Goal: Task Accomplishment & Management: Manage account settings

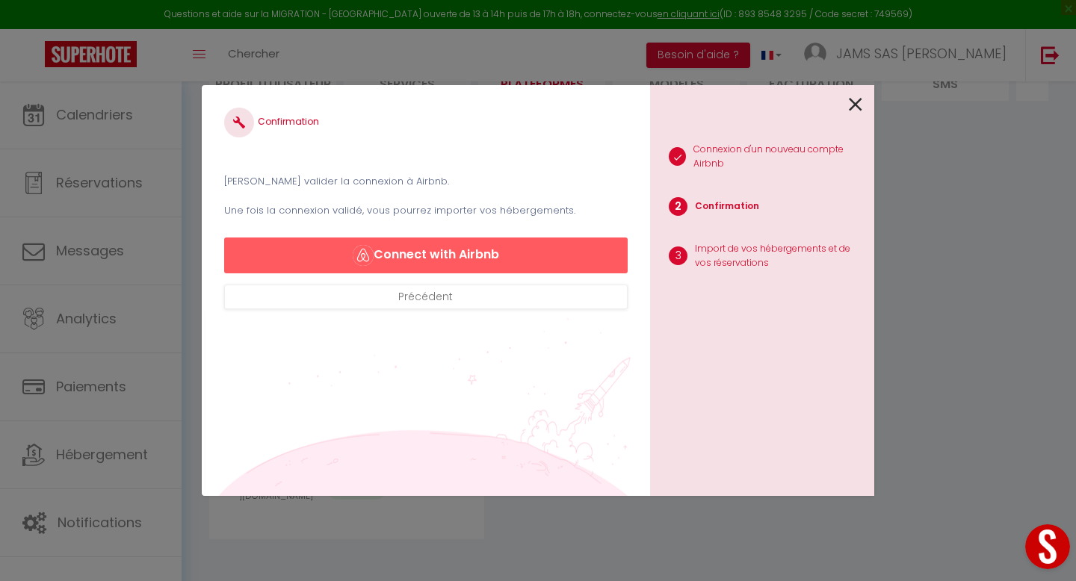
click at [852, 102] on icon at bounding box center [855, 104] width 13 height 22
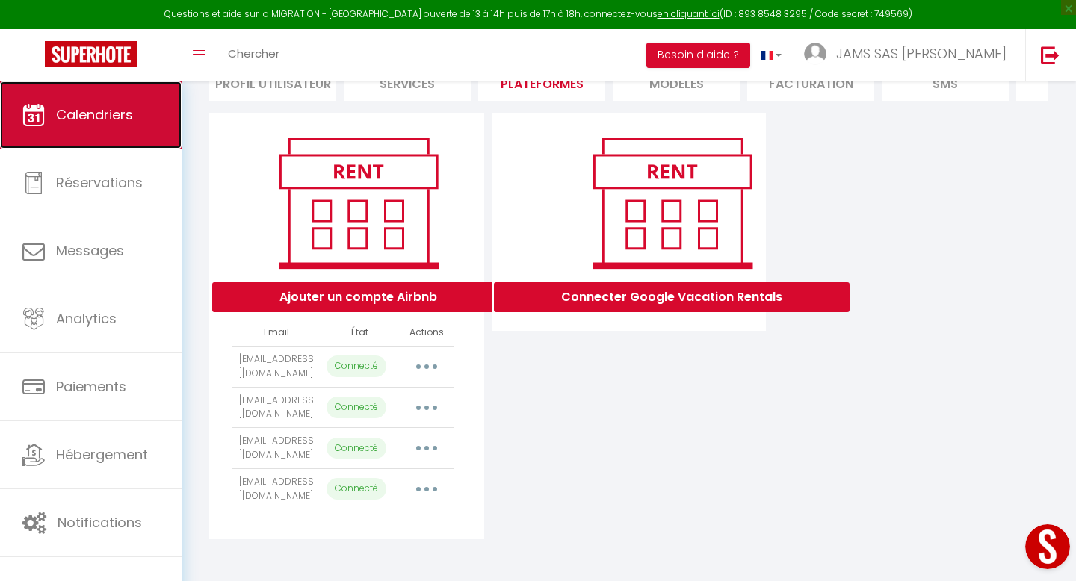
click at [121, 119] on span "Calendriers" at bounding box center [94, 114] width 77 height 19
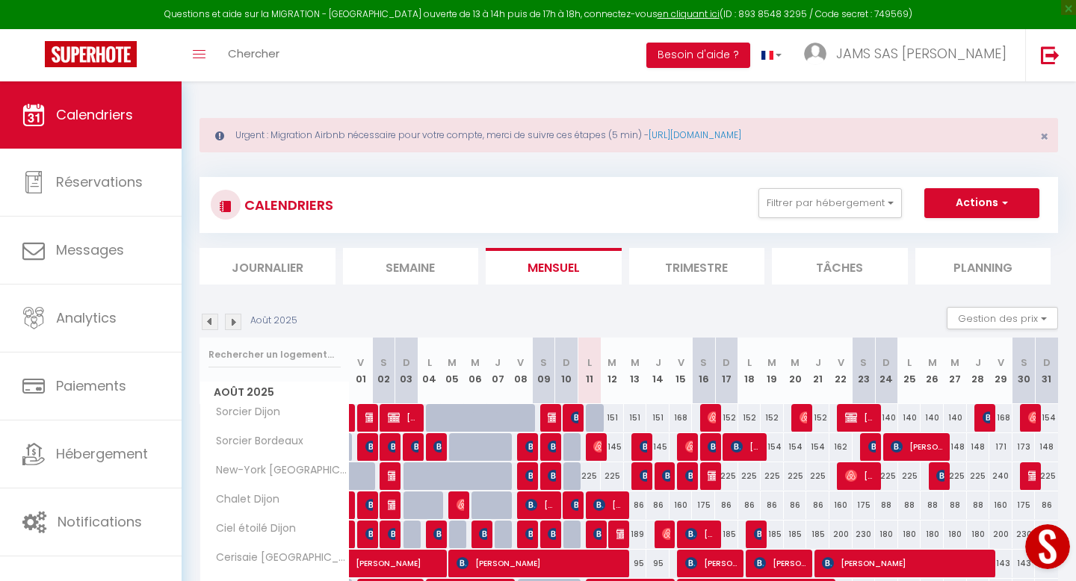
scroll to position [21, 0]
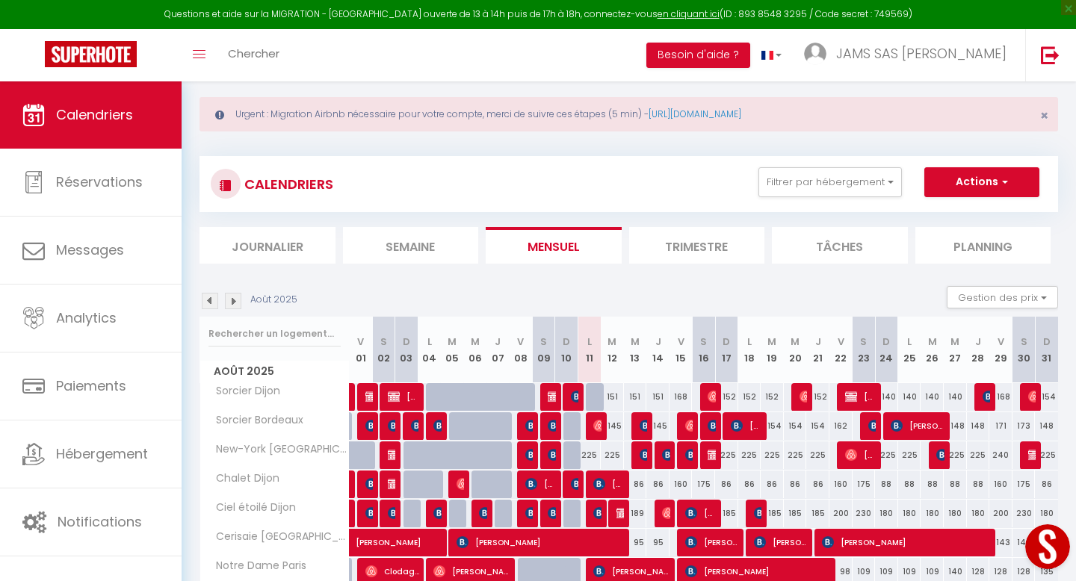
click at [668, 231] on li "Trimestre" at bounding box center [697, 245] width 136 height 37
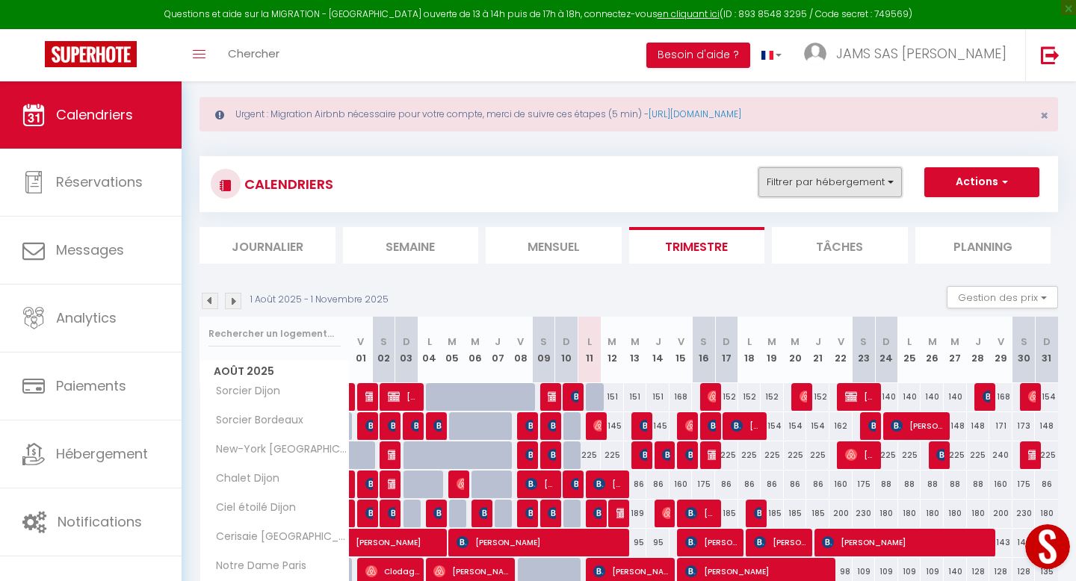
click at [892, 191] on button "Filtrer par hébergement" at bounding box center [829, 182] width 143 height 30
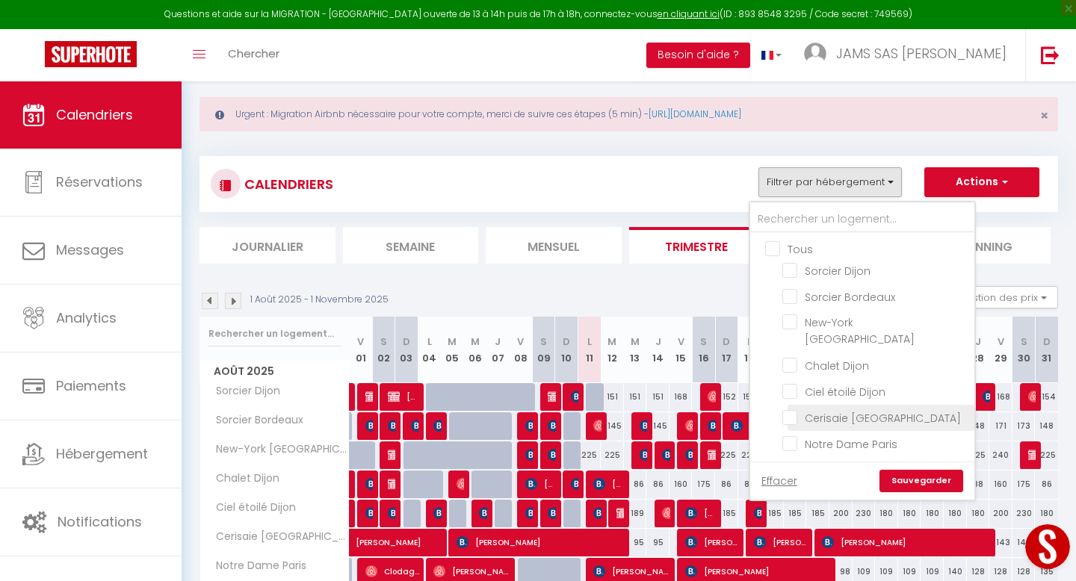
click at [790, 409] on input "Cerisaie [GEOGRAPHIC_DATA]" at bounding box center [875, 416] width 187 height 15
checkbox input "true"
checkbox input "false"
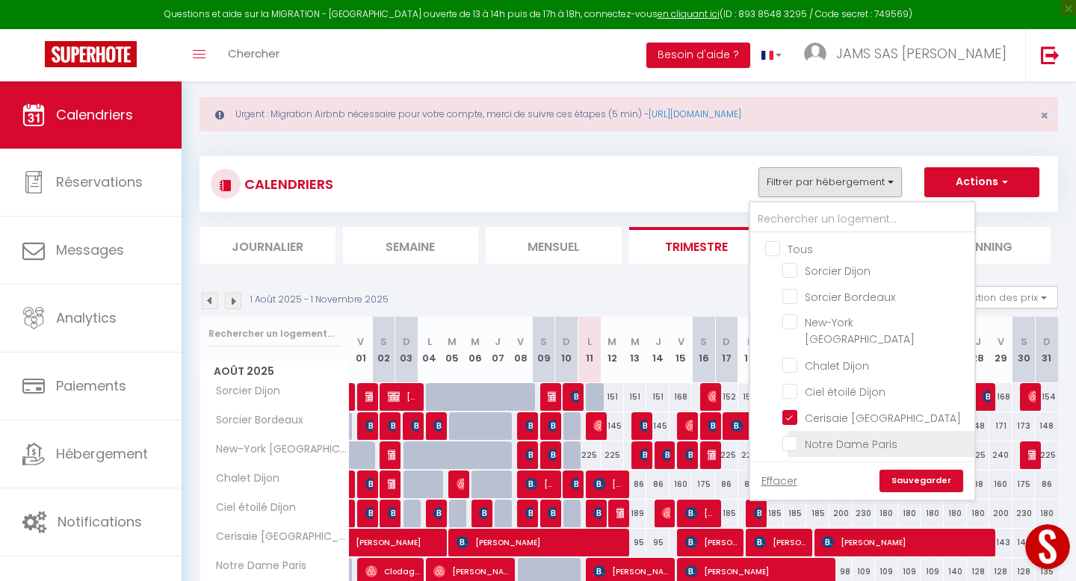
checkbox input "false"
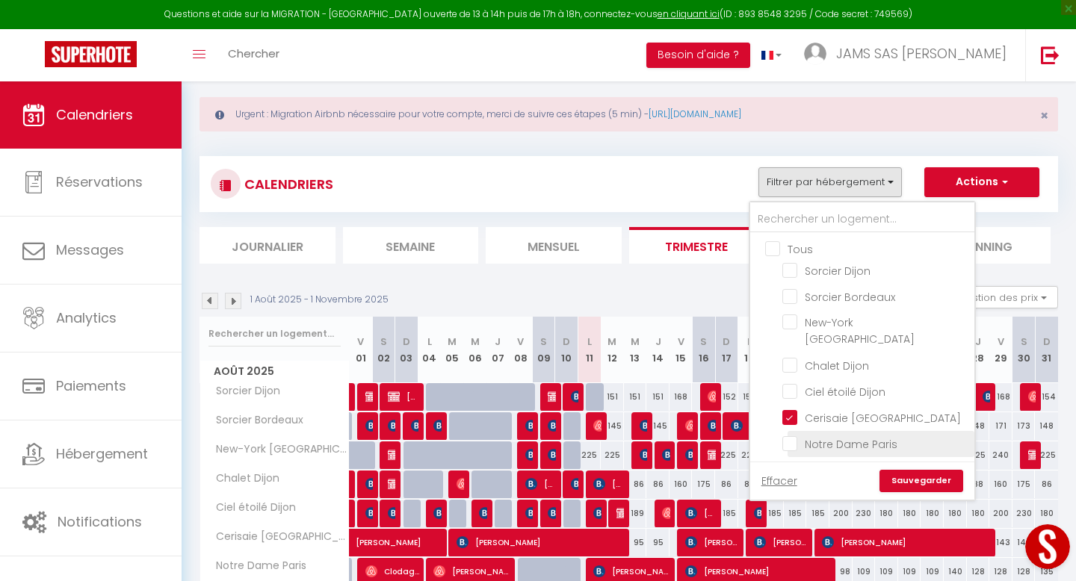
checkbox input "false"
click at [790, 436] on input "Notre Dame Paris" at bounding box center [875, 443] width 187 height 15
checkbox input "true"
checkbox input "false"
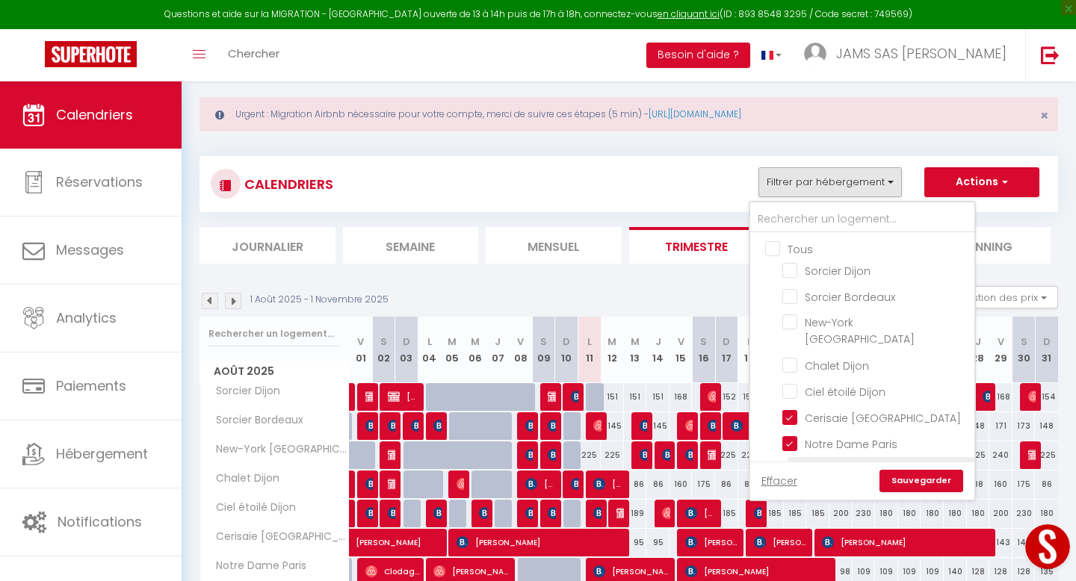
checkbox input "false"
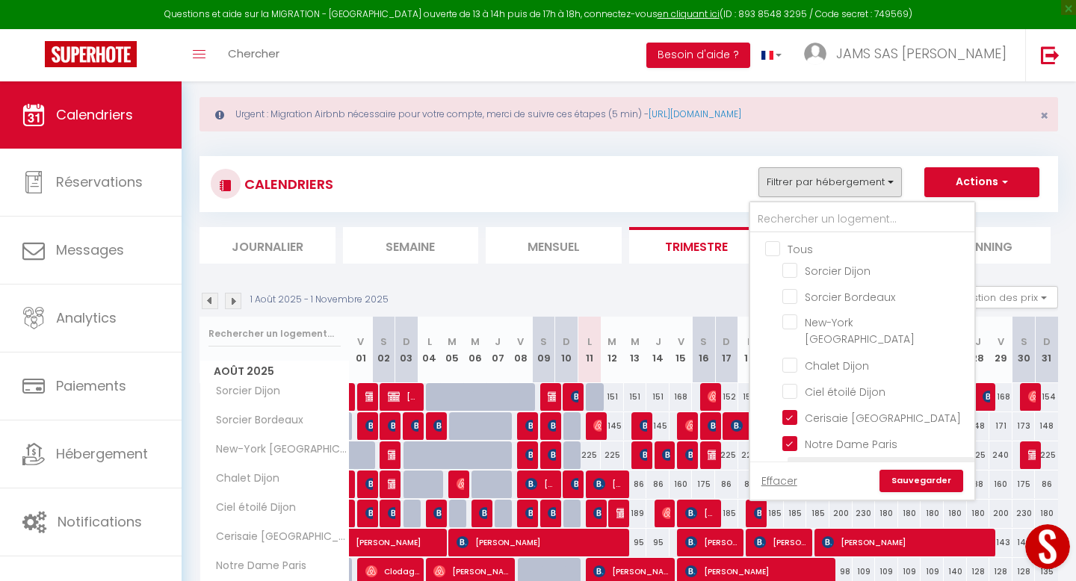
checkbox input "false"
click at [792, 462] on input "Vendôme 1 [GEOGRAPHIC_DATA]" at bounding box center [875, 469] width 187 height 15
checkbox input "true"
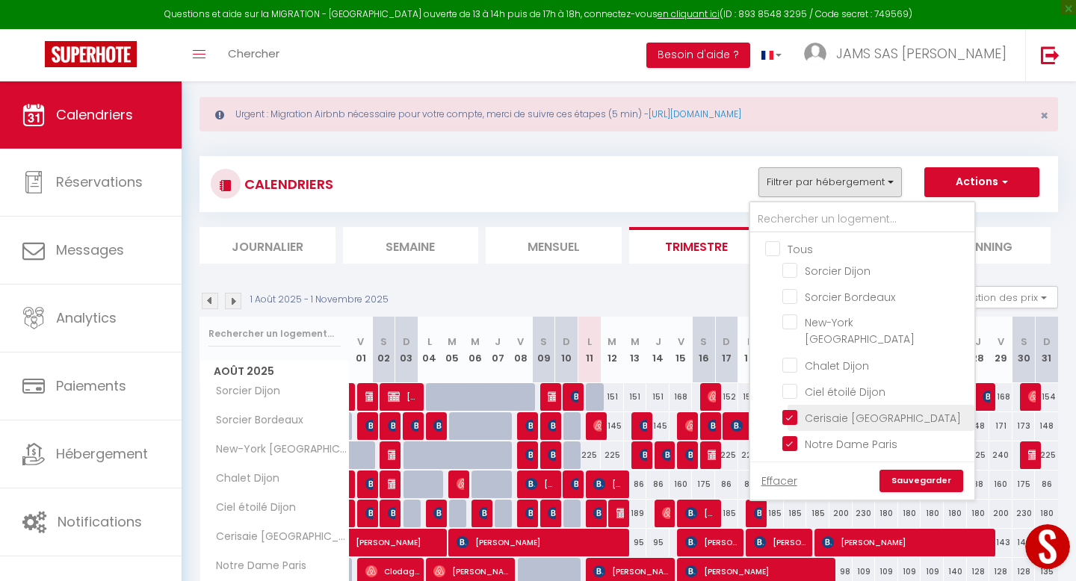
checkbox input "false"
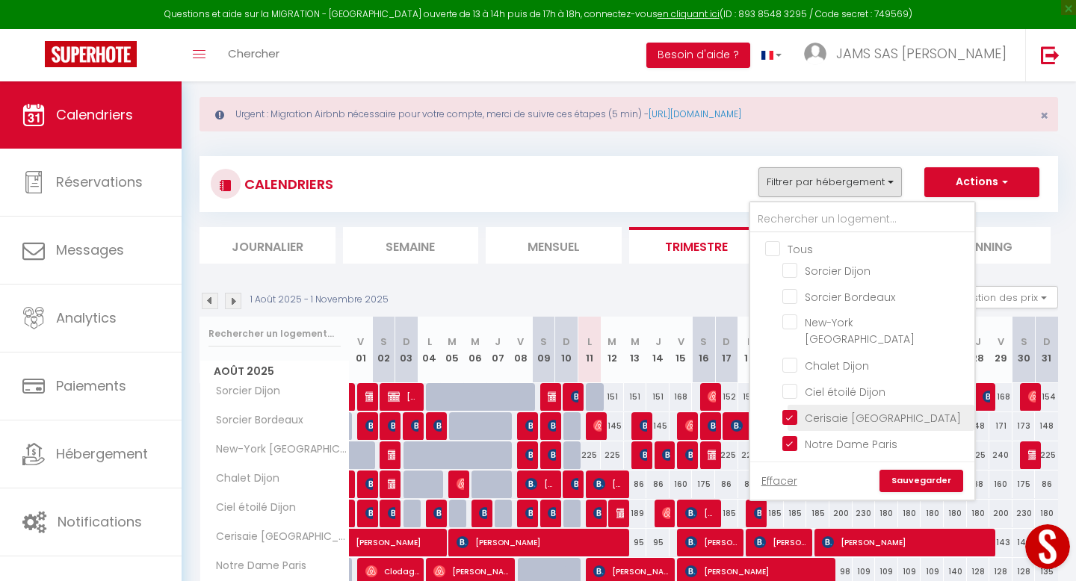
checkbox input "false"
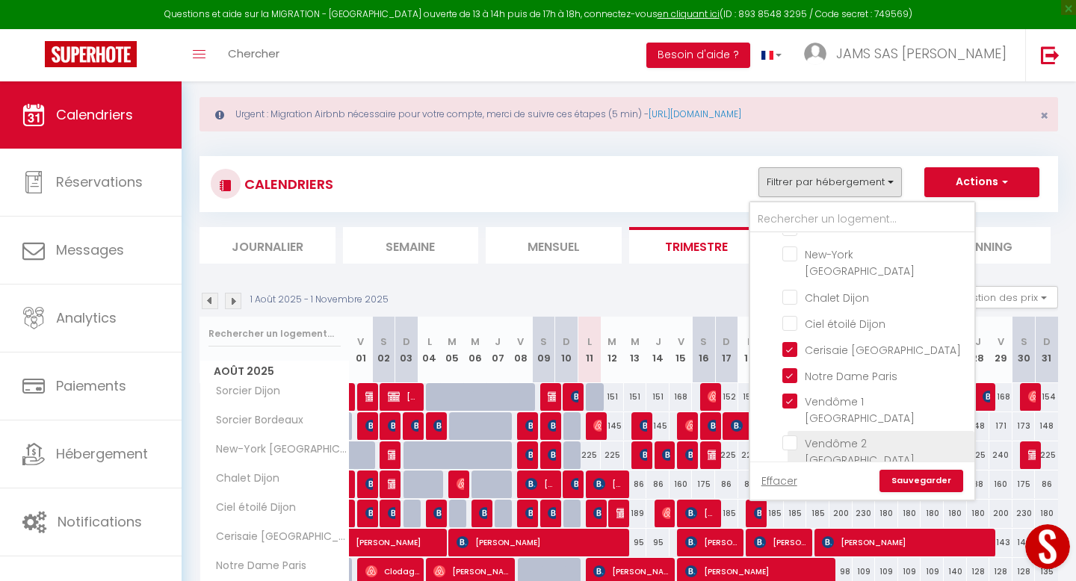
click at [793, 436] on input "Vendôme 2 [GEOGRAPHIC_DATA]" at bounding box center [875, 443] width 187 height 15
checkbox input "true"
checkbox input "false"
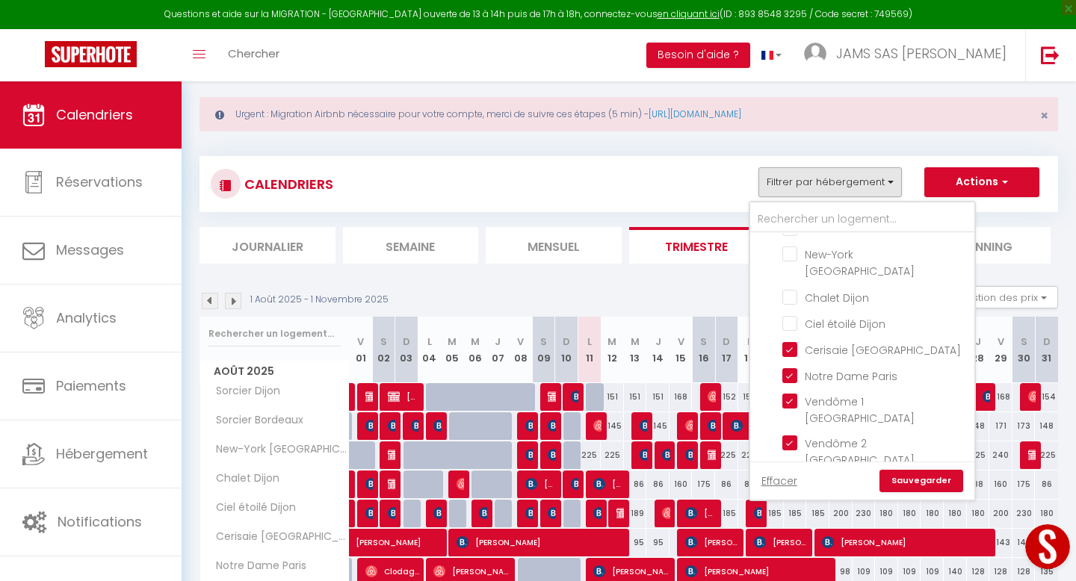
checkbox input "false"
click at [930, 481] on link "Sauvegarder" at bounding box center [921, 481] width 84 height 22
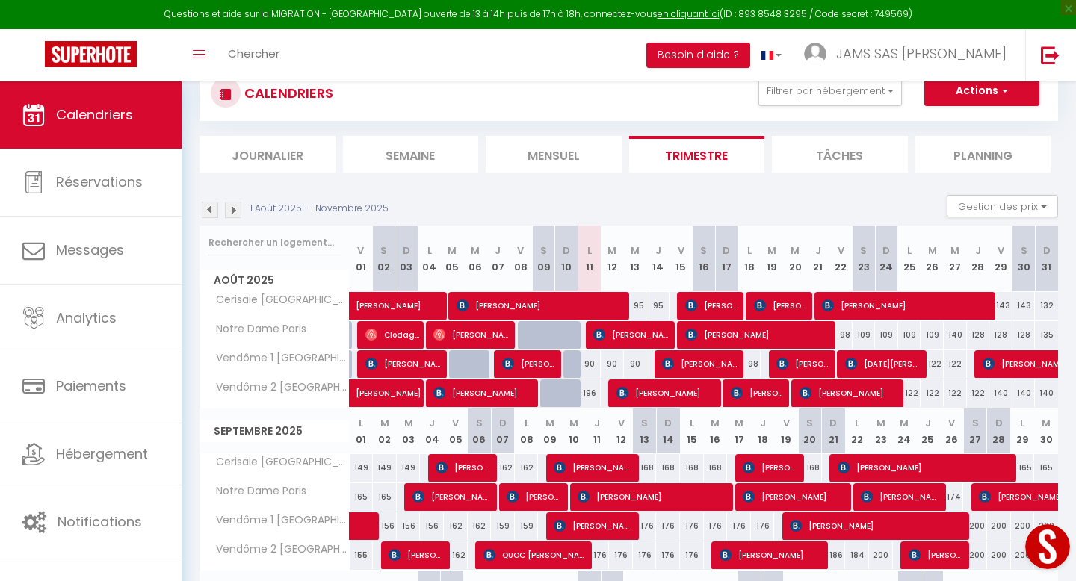
scroll to position [113, 0]
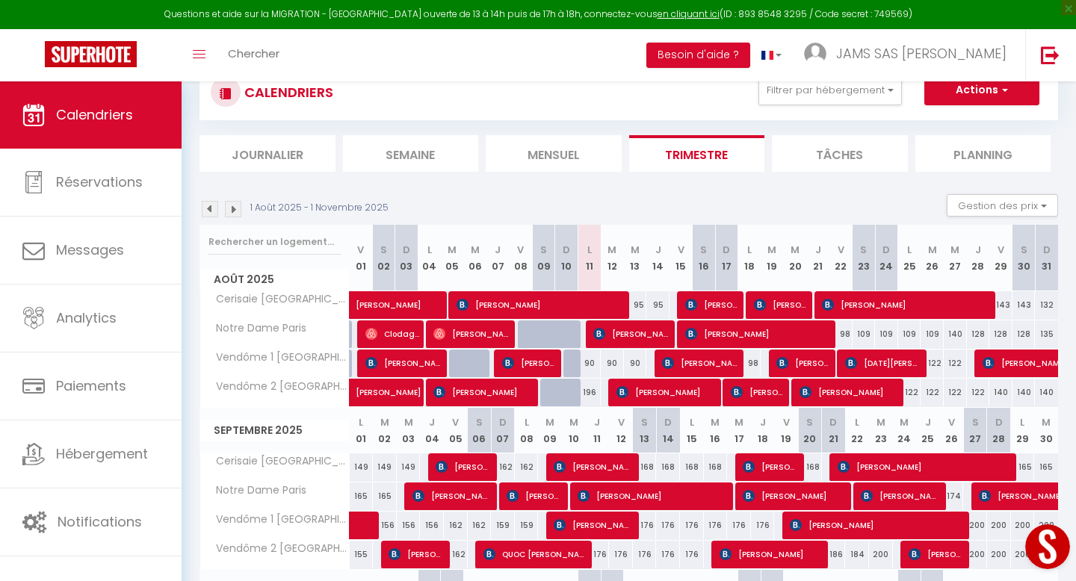
click at [235, 207] on img at bounding box center [233, 209] width 16 height 16
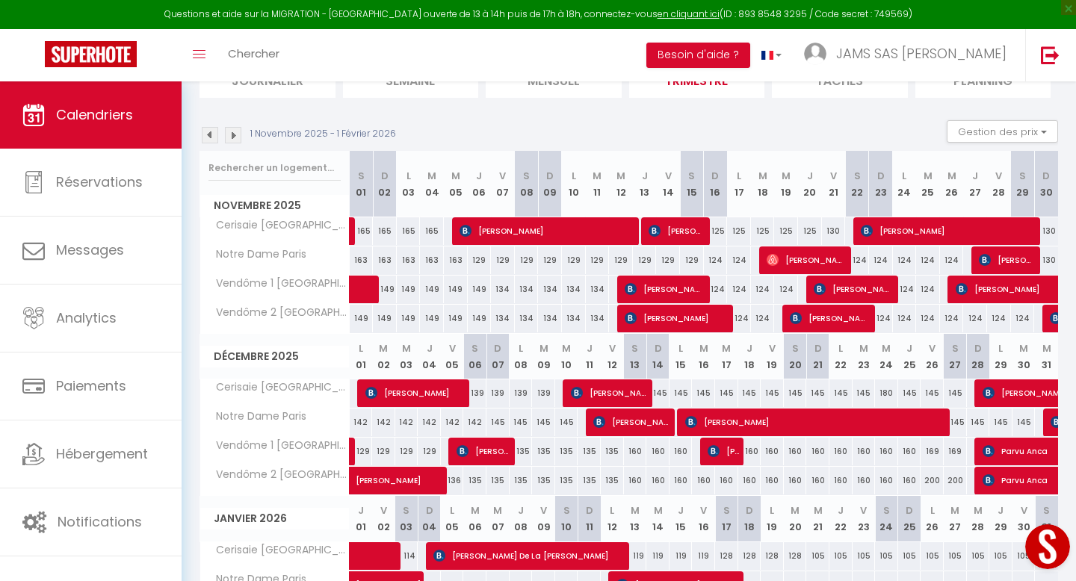
scroll to position [170, 0]
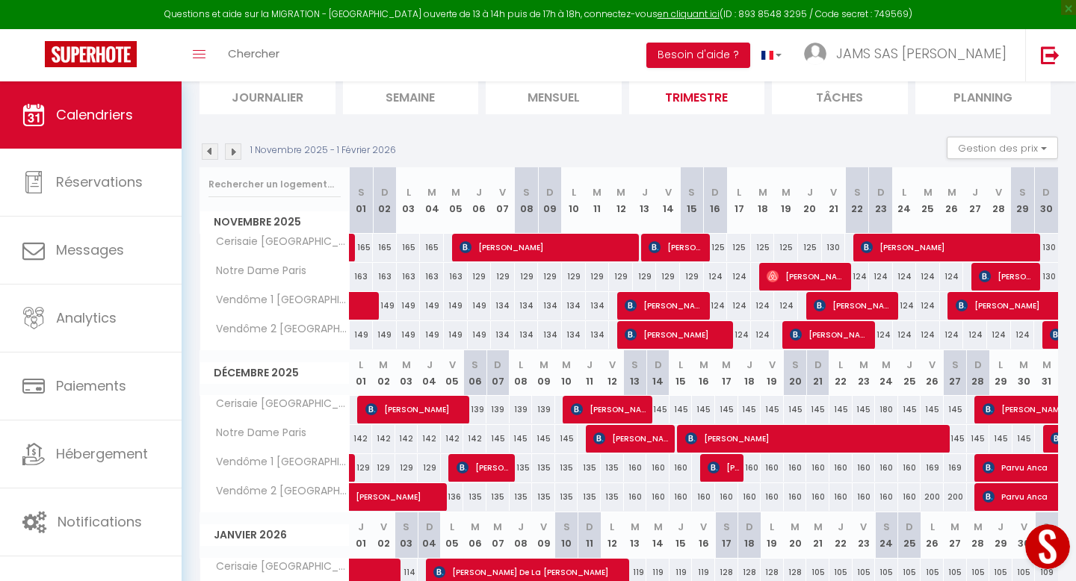
click at [237, 153] on img at bounding box center [233, 151] width 16 height 16
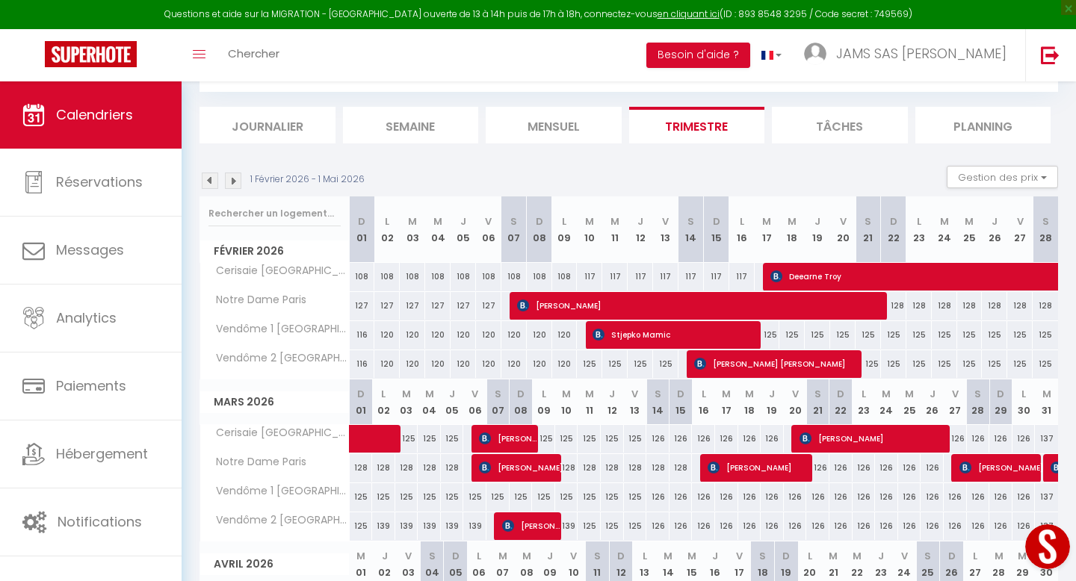
scroll to position [137, 0]
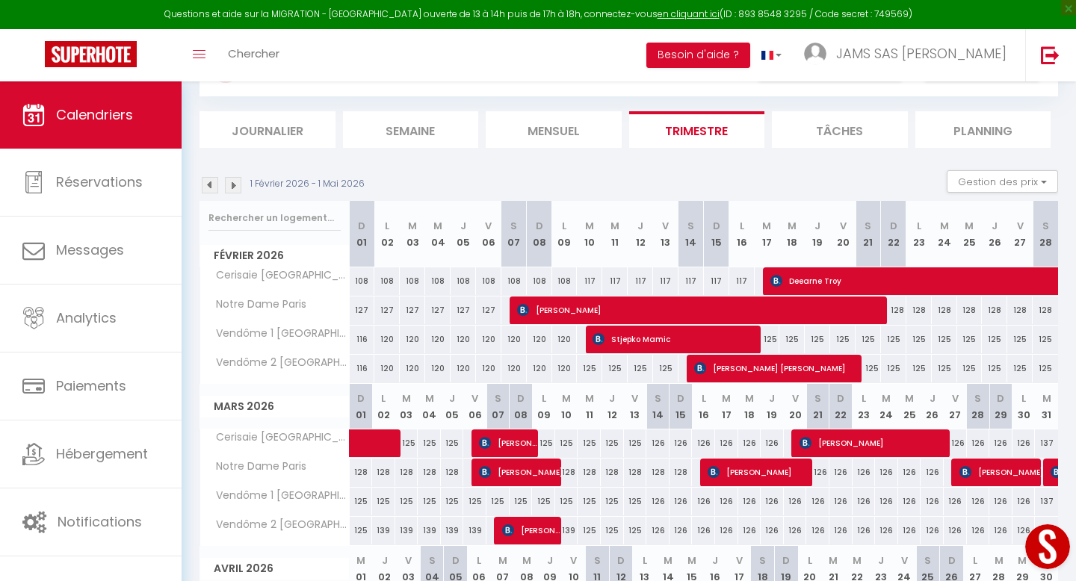
click at [210, 185] on img at bounding box center [210, 185] width 16 height 16
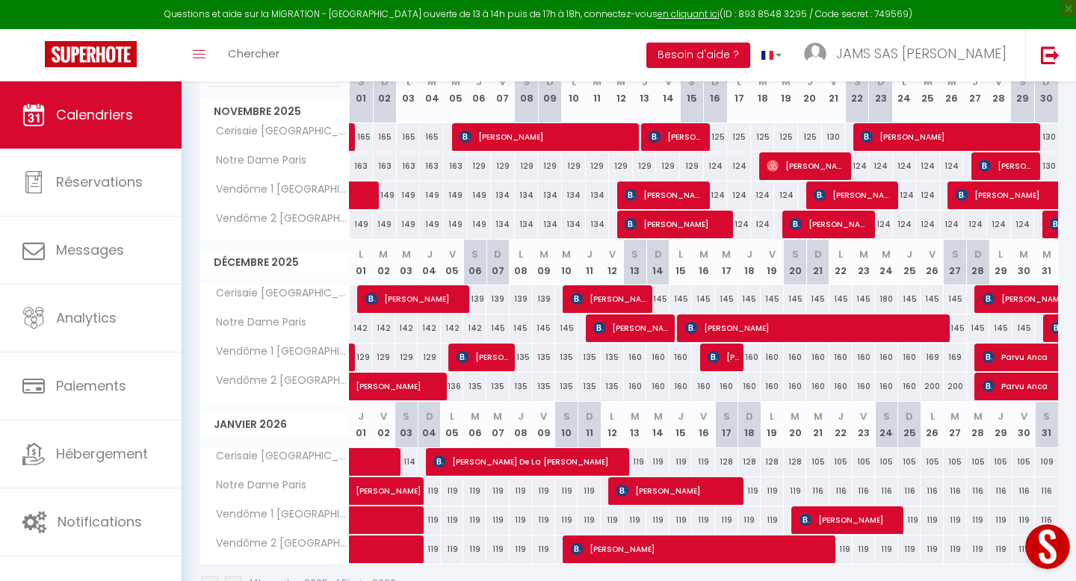
scroll to position [326, 0]
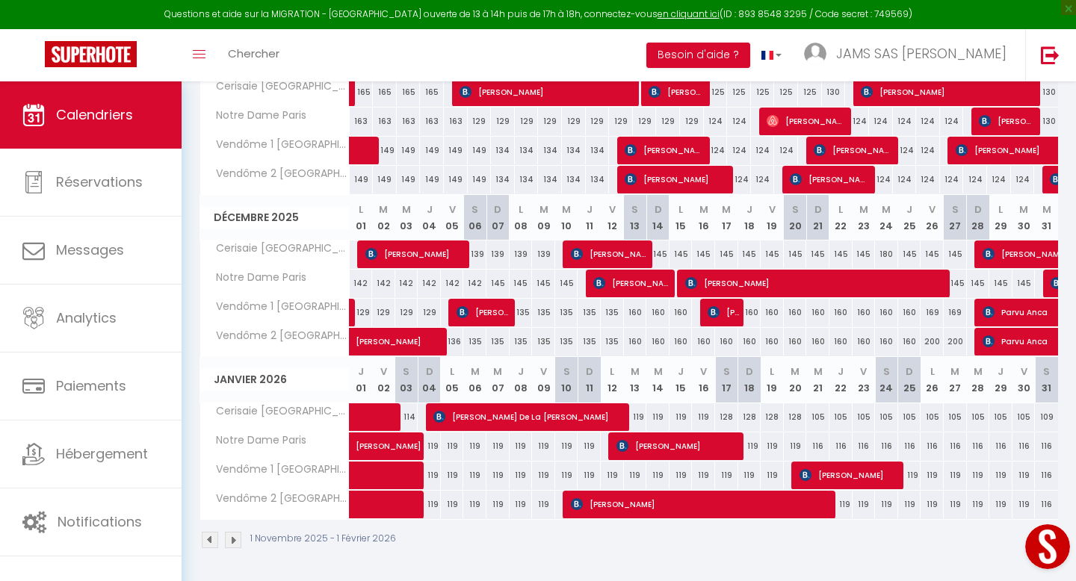
click at [725, 418] on div "128" at bounding box center [726, 417] width 23 height 28
type input "128"
type input "[DATE]"
type input "Dim 18 Janvier 2026"
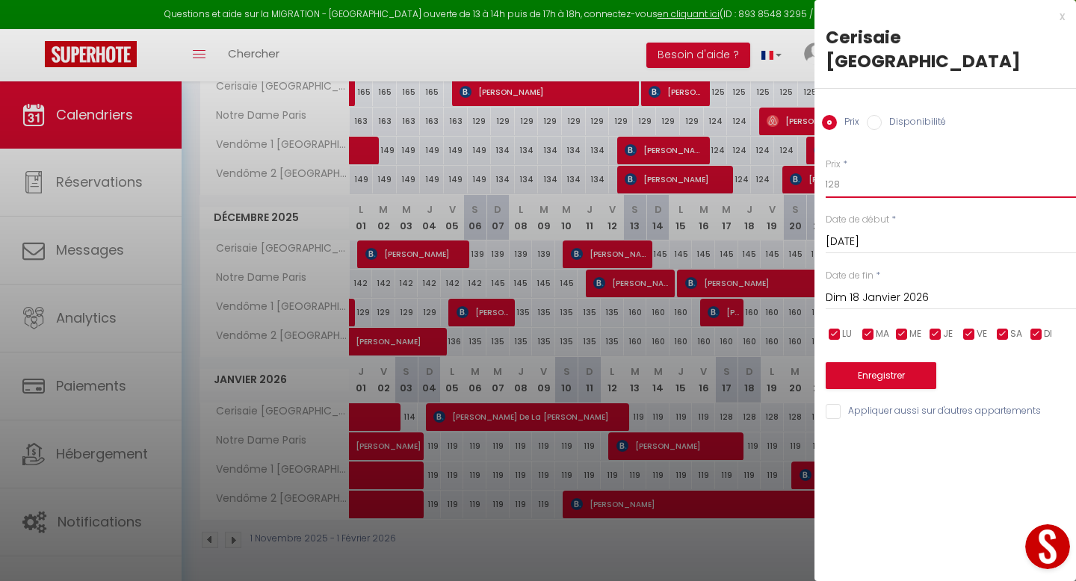
drag, startPoint x: 845, startPoint y: 160, endPoint x: 819, endPoint y: 160, distance: 25.4
click at [820, 160] on div "Prix * 128 Statut * Disponible Indisponible Date de début * [DATE] < [PERSON_NA…" at bounding box center [944, 280] width 261 height 282
type input "113"
click at [894, 288] on input "Dim 18 Janvier 2026" at bounding box center [950, 297] width 250 height 19
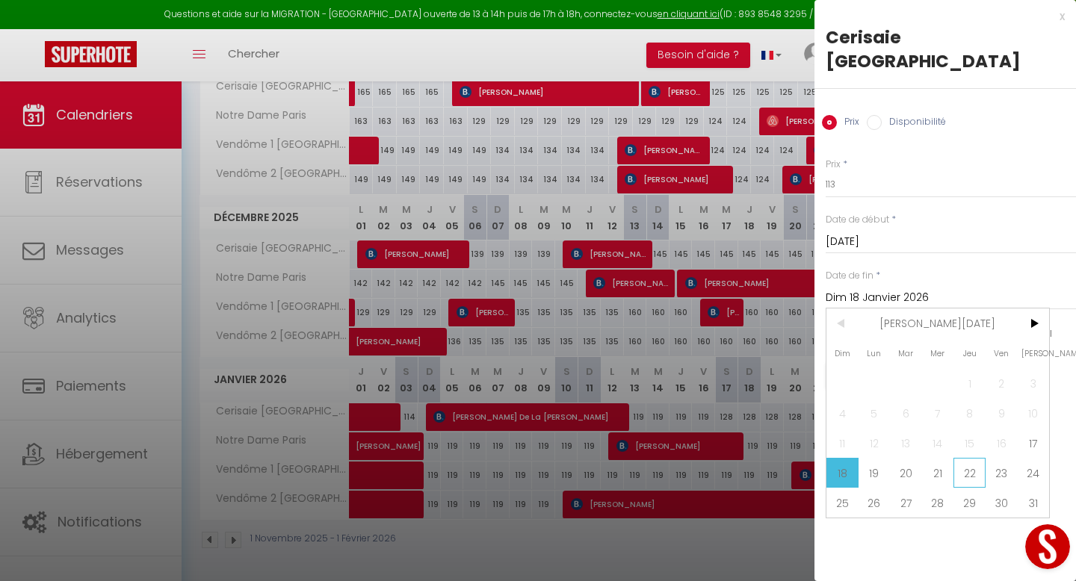
click at [973, 458] on span "22" at bounding box center [969, 473] width 32 height 30
type input "Jeu 22 Janvier 2026"
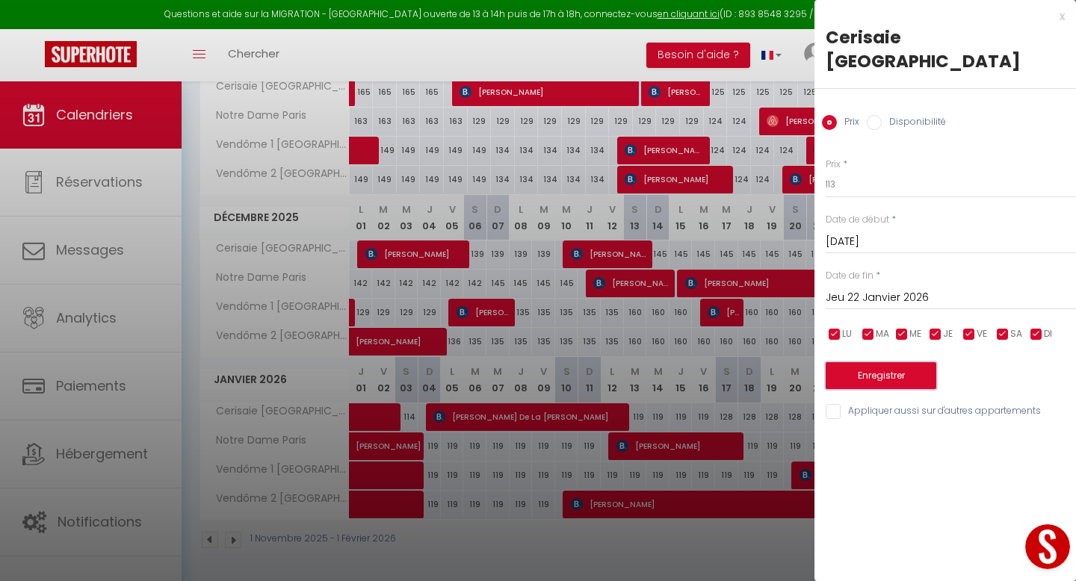
click at [917, 362] on button "Enregistrer" at bounding box center [880, 375] width 111 height 27
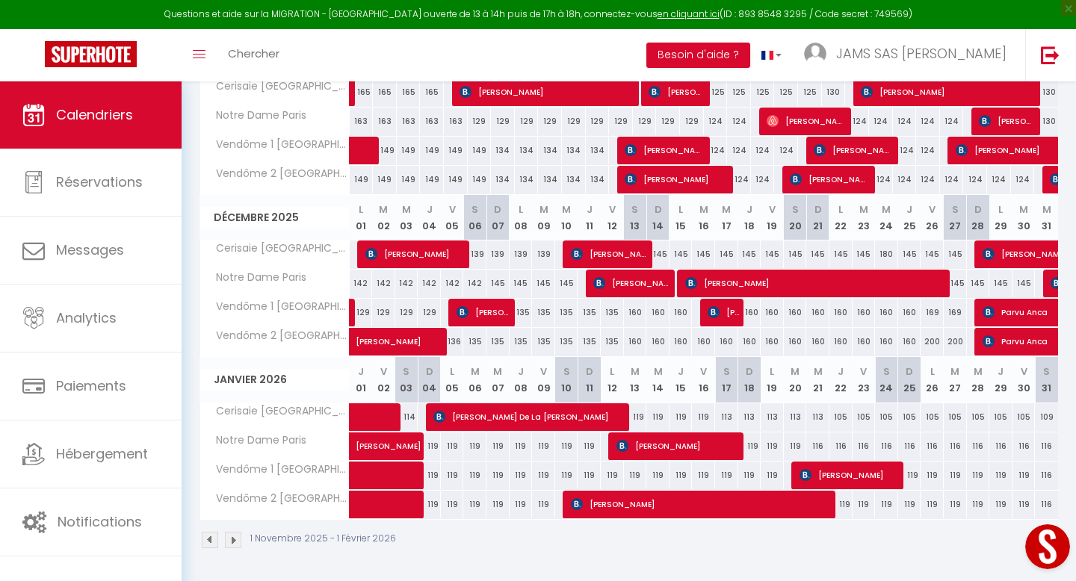
click at [729, 415] on div "113" at bounding box center [726, 417] width 23 height 28
type input "113"
type input "[DATE]"
type input "Dim 18 Janvier 2026"
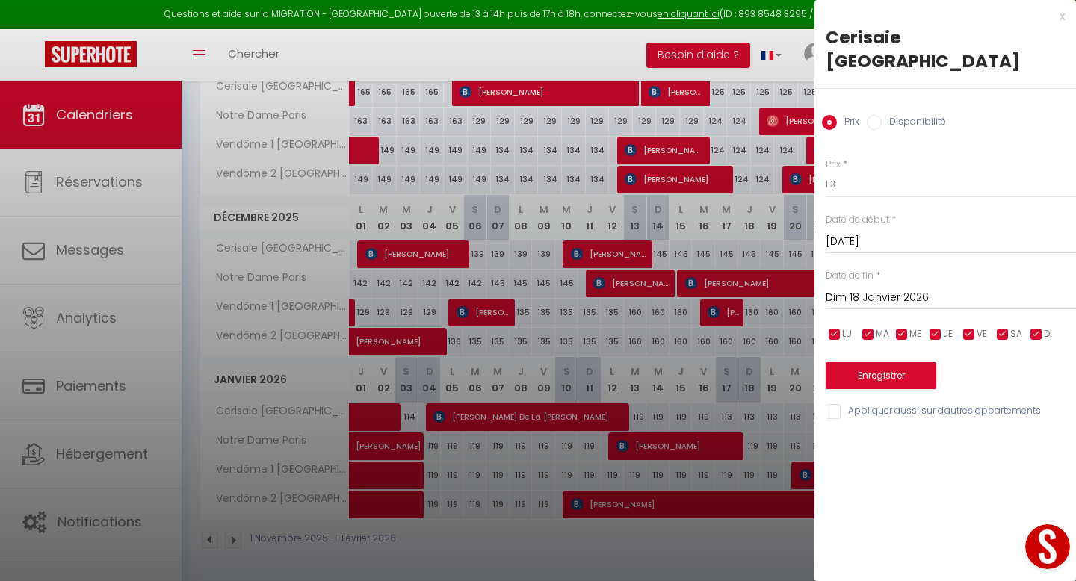
click at [643, 413] on div at bounding box center [538, 290] width 1076 height 581
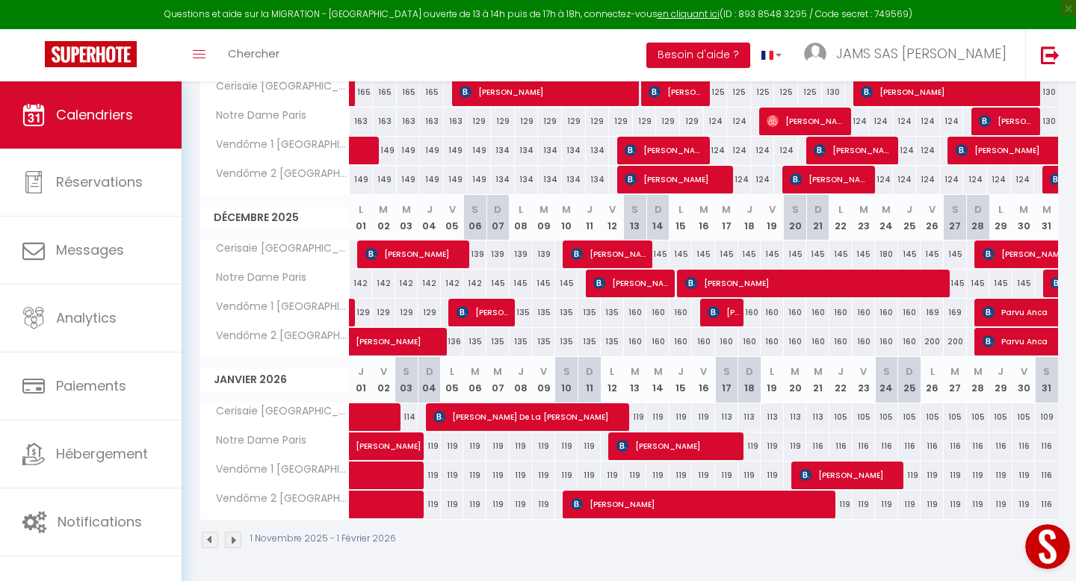
click at [656, 414] on div "119" at bounding box center [657, 417] width 23 height 28
type input "119"
type input "Mer 14 Janvier 2026"
type input "Jeu 15 Janvier 2026"
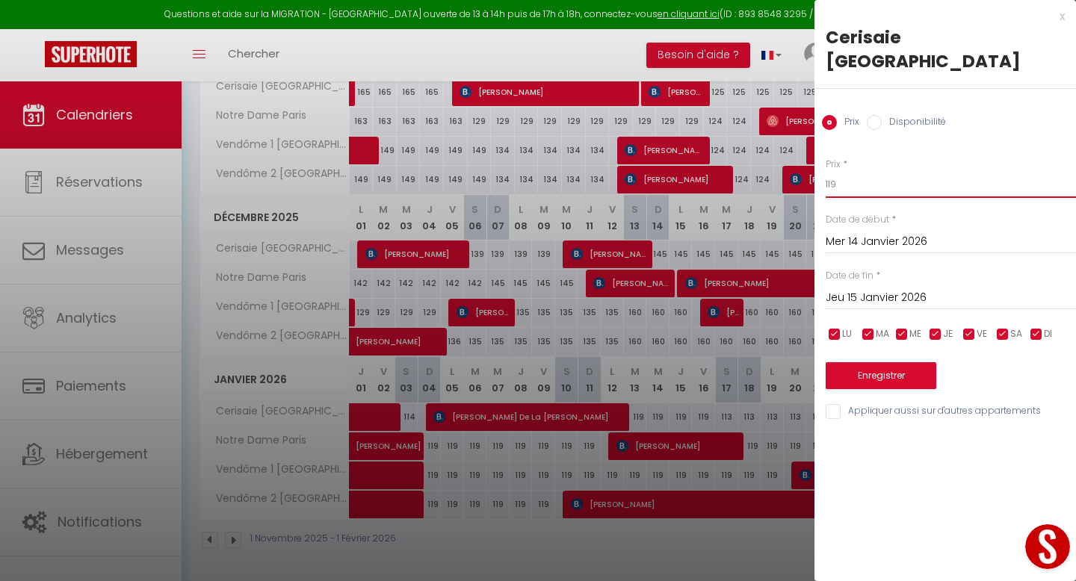
click at [841, 171] on input "119" at bounding box center [950, 184] width 250 height 27
type input "105"
click at [881, 288] on input "Jeu 15 Janvier 2026" at bounding box center [950, 297] width 250 height 19
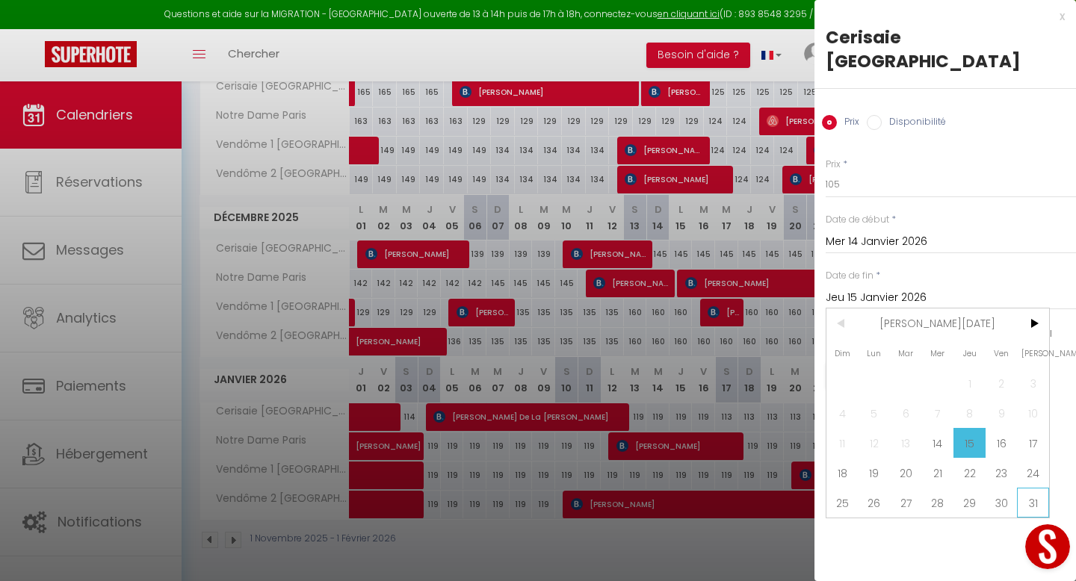
click at [1038, 488] on span "31" at bounding box center [1033, 503] width 32 height 30
type input "[DATE]"
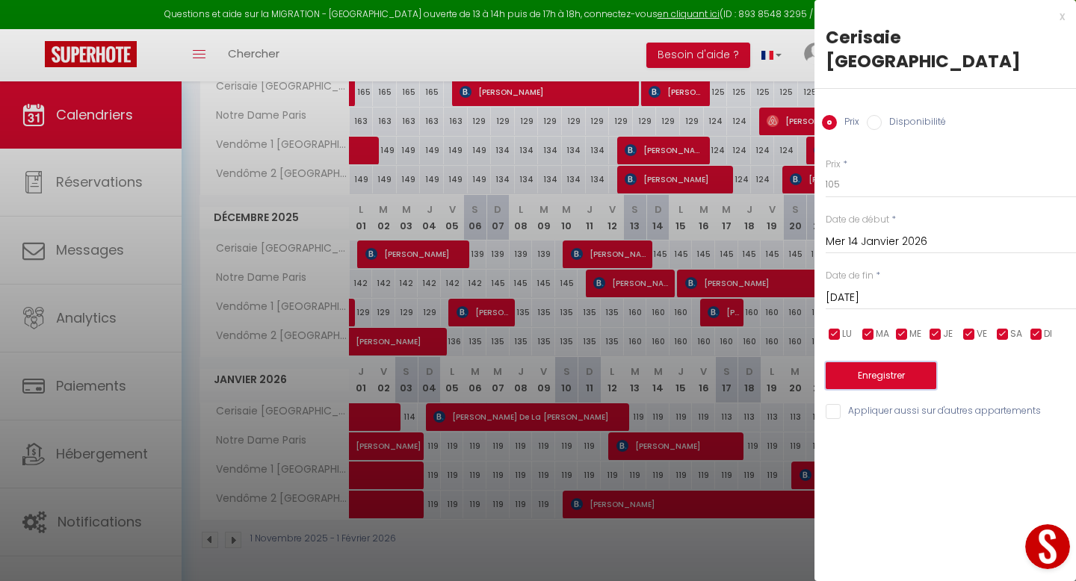
click at [896, 362] on button "Enregistrer" at bounding box center [880, 375] width 111 height 27
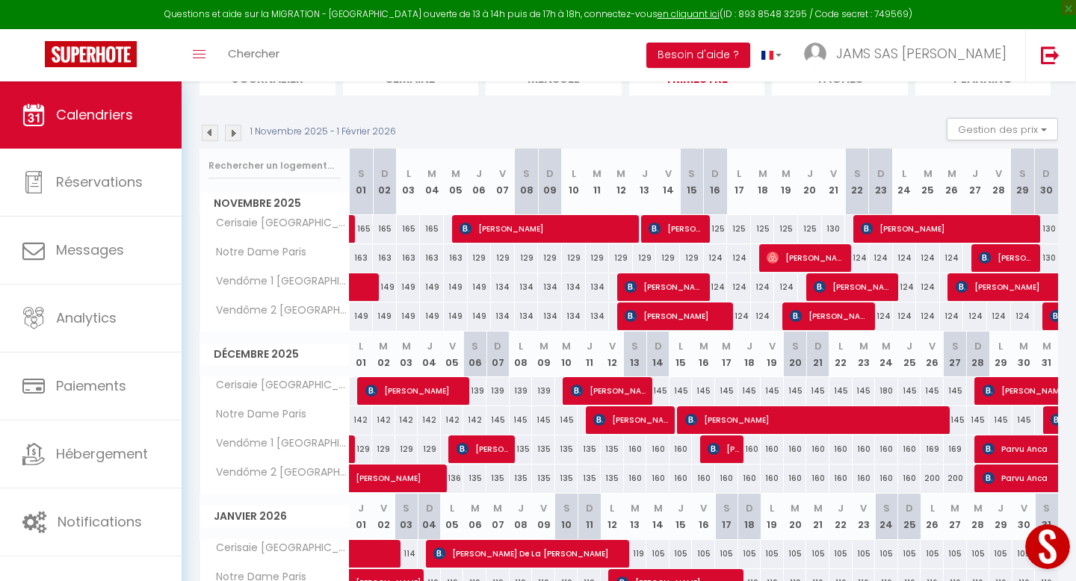
scroll to position [184, 0]
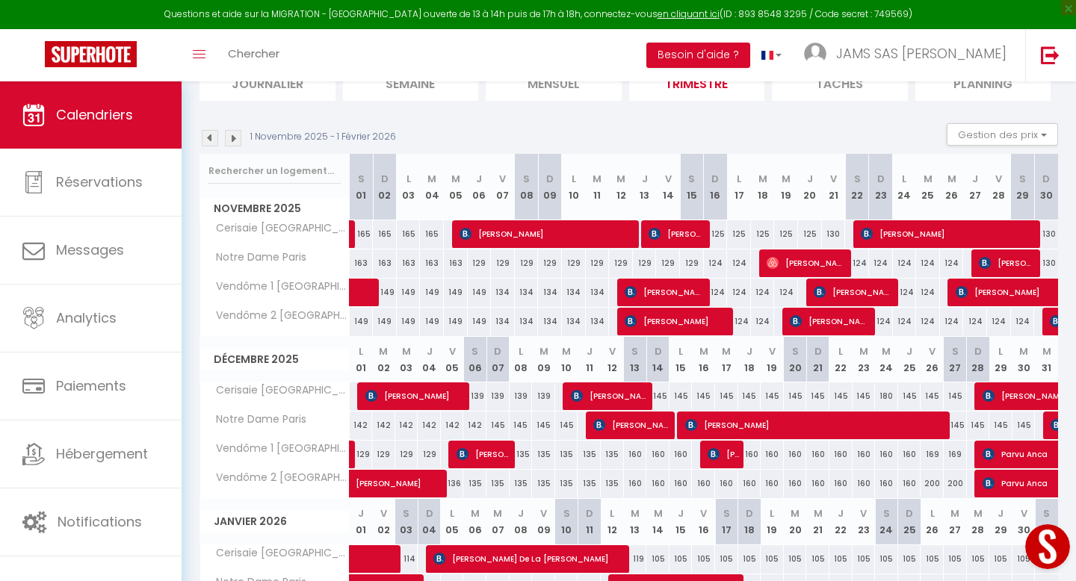
click at [237, 134] on img at bounding box center [233, 138] width 16 height 16
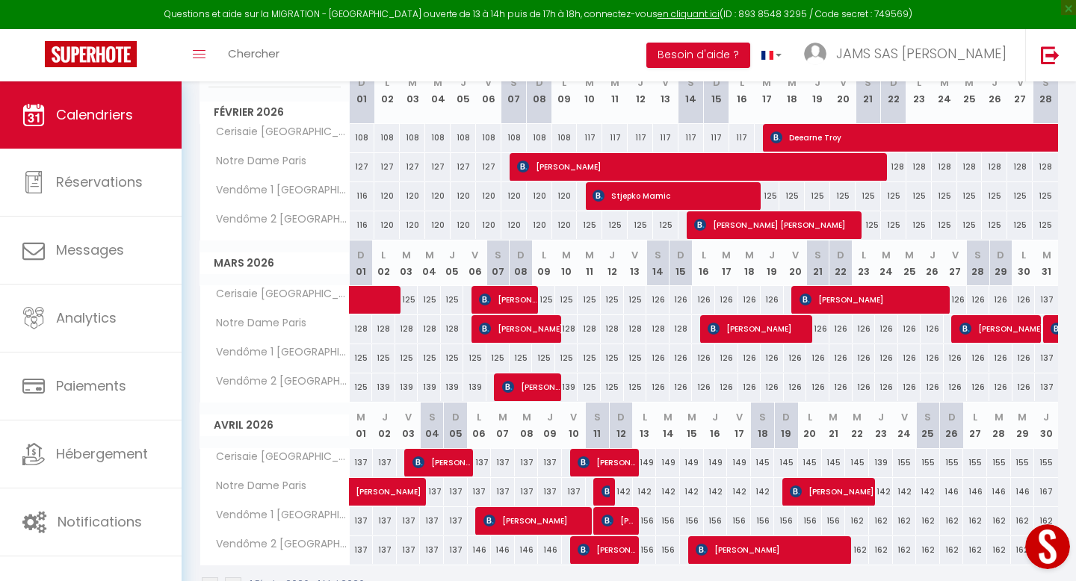
scroll to position [282, 0]
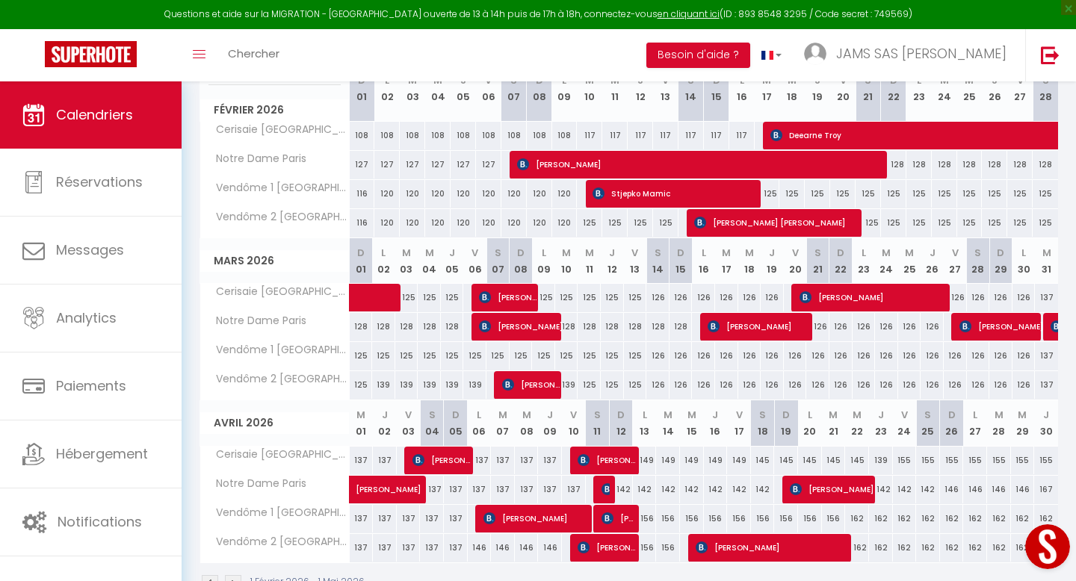
click at [359, 162] on div "127" at bounding box center [362, 165] width 25 height 28
type input "127"
type input "Dim 01 Février 2026"
type input "Lun 02 Février 2026"
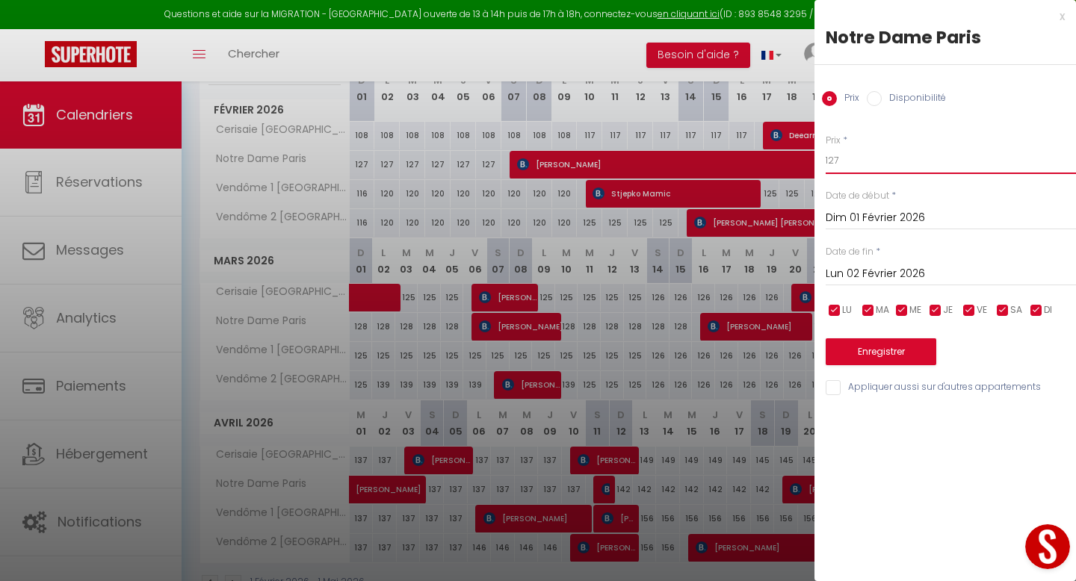
click at [884, 164] on input "127" at bounding box center [950, 160] width 250 height 27
type input "120"
click at [900, 270] on input "Lun 02 Février 2026" at bounding box center [950, 273] width 250 height 19
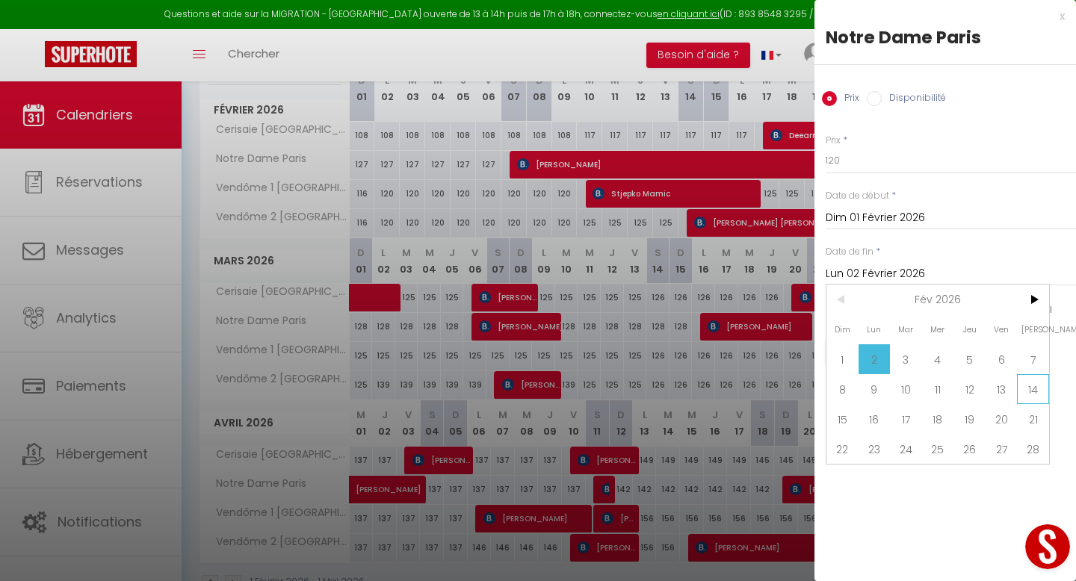
click at [1035, 385] on span "14" at bounding box center [1033, 389] width 32 height 30
type input "[DATE]"
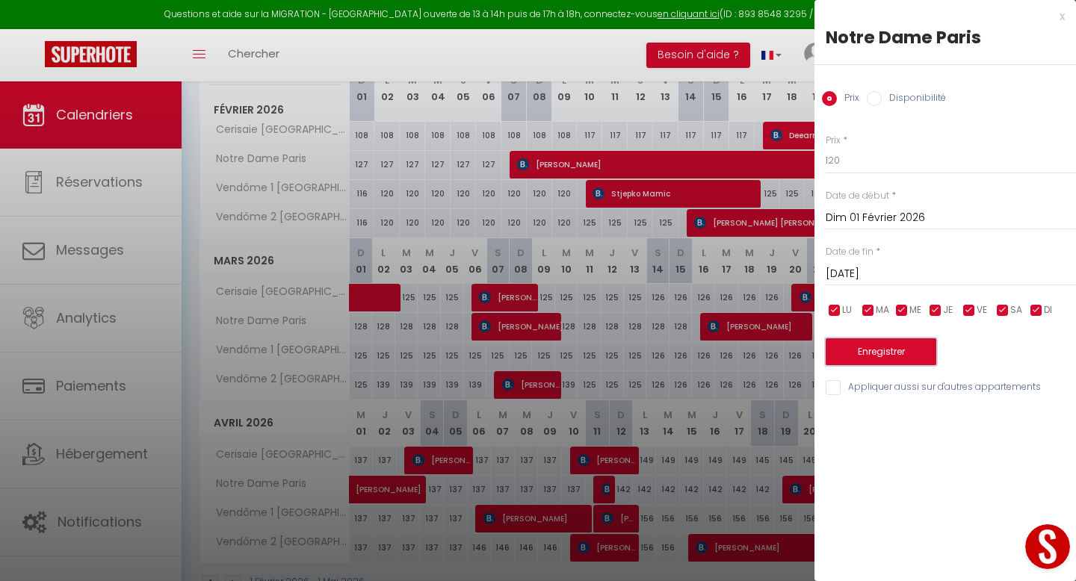
click at [902, 355] on button "Enregistrer" at bounding box center [880, 351] width 111 height 27
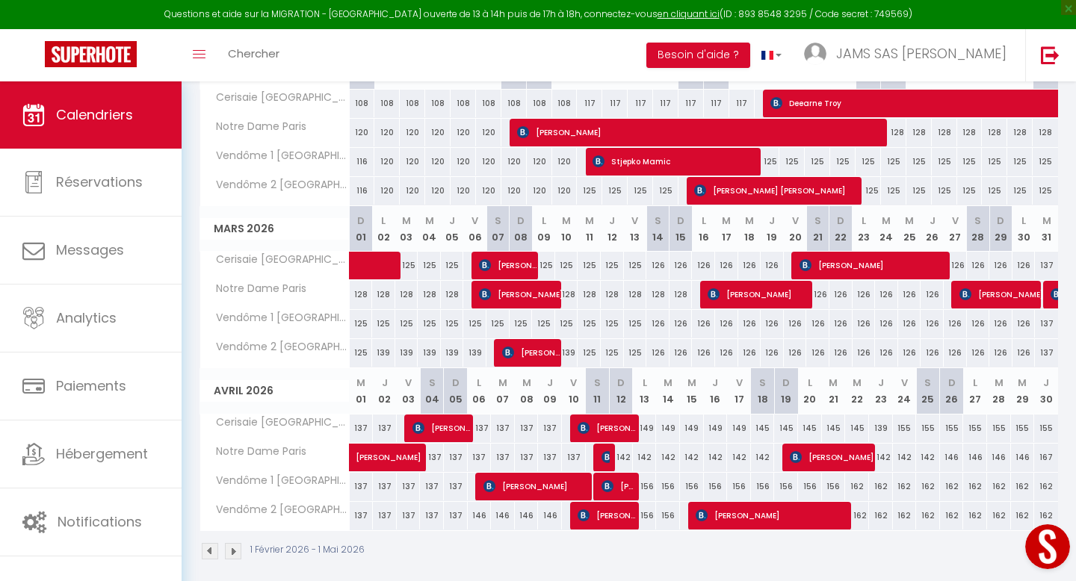
scroll to position [319, 0]
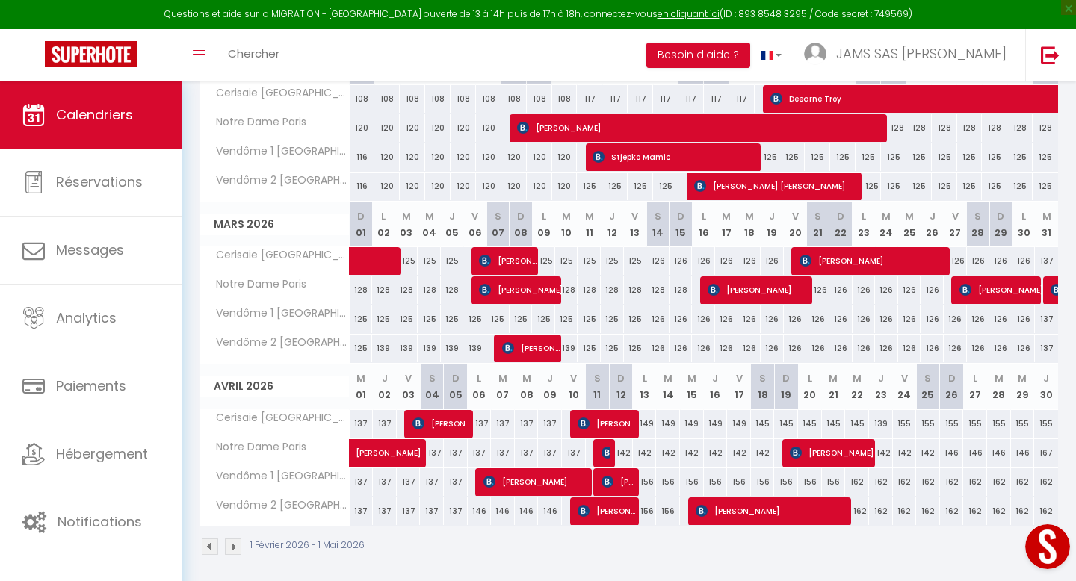
click at [362, 347] on div "125" at bounding box center [361, 349] width 23 height 28
type input "125"
type input "Dim 01 Mars 2026"
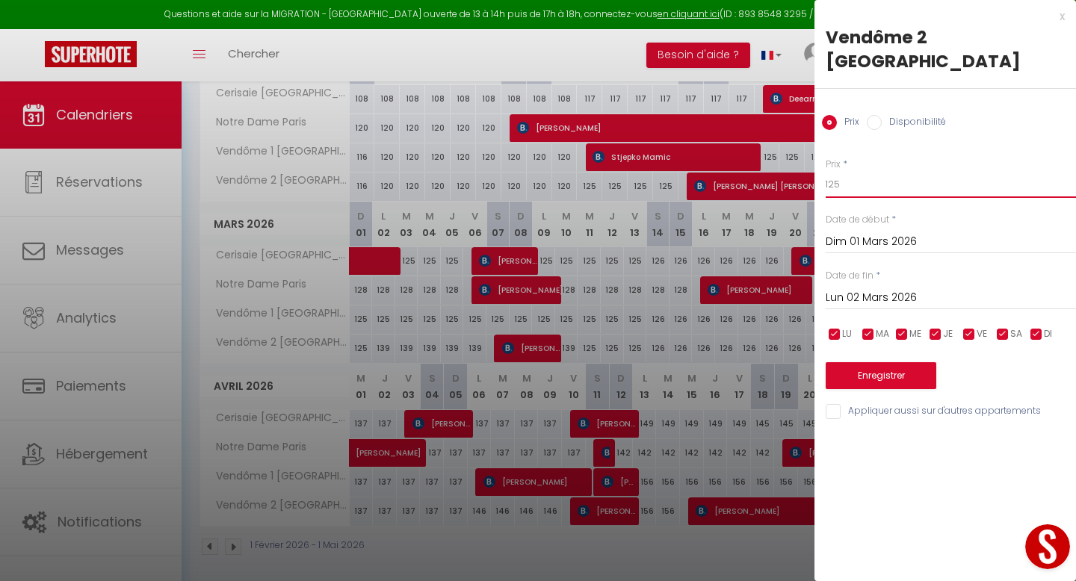
click at [858, 171] on input "125" at bounding box center [950, 184] width 250 height 27
click at [871, 288] on input "Lun 02 Mars 2026" at bounding box center [950, 297] width 250 height 19
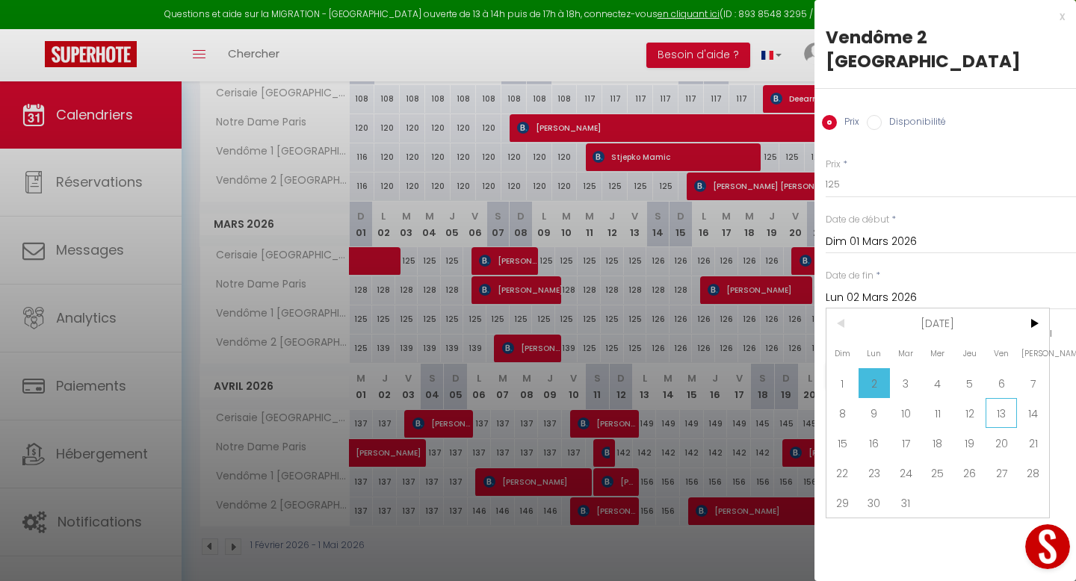
click at [1009, 398] on span "13" at bounding box center [1001, 413] width 32 height 30
type input "[DATE]"
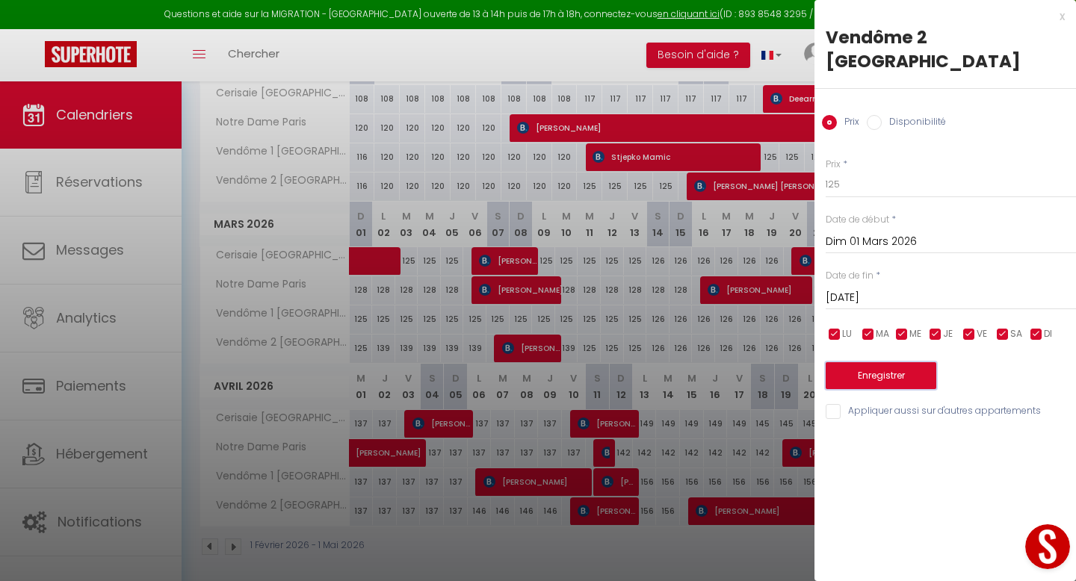
click at [884, 362] on button "Enregistrer" at bounding box center [880, 375] width 111 height 27
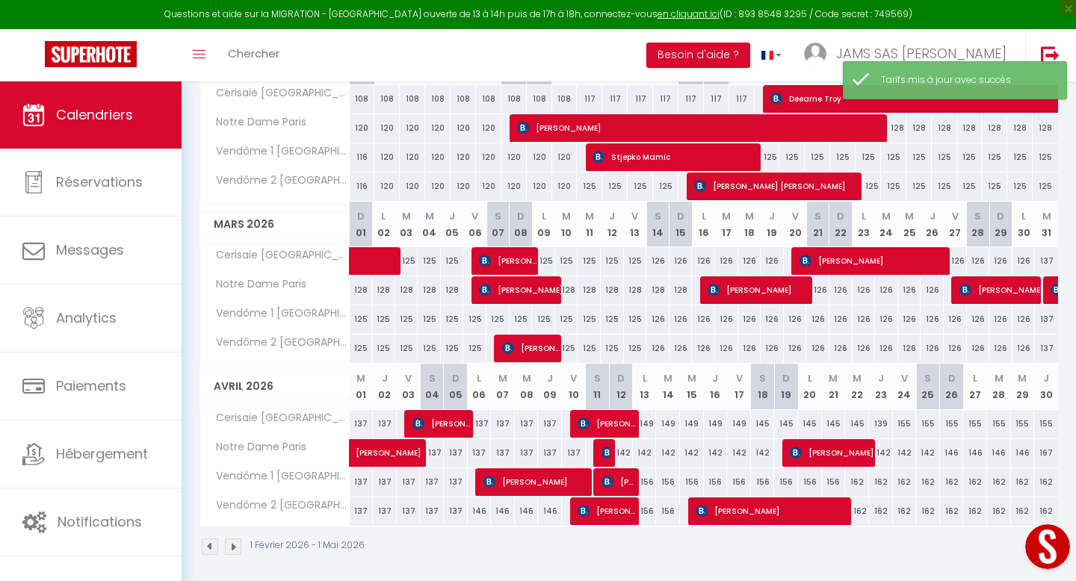
scroll to position [326, 0]
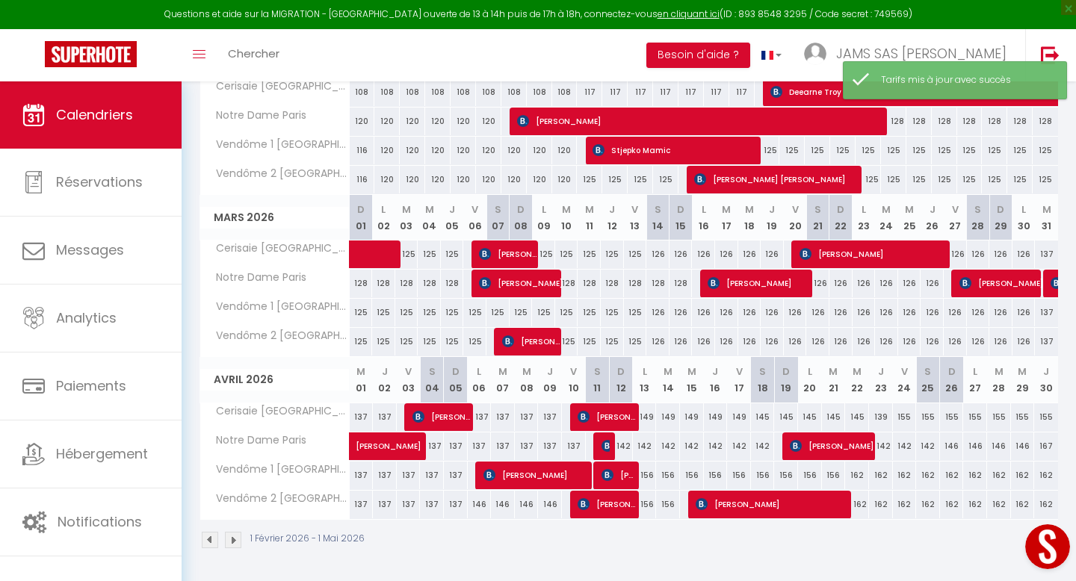
click at [235, 537] on img at bounding box center [233, 540] width 16 height 16
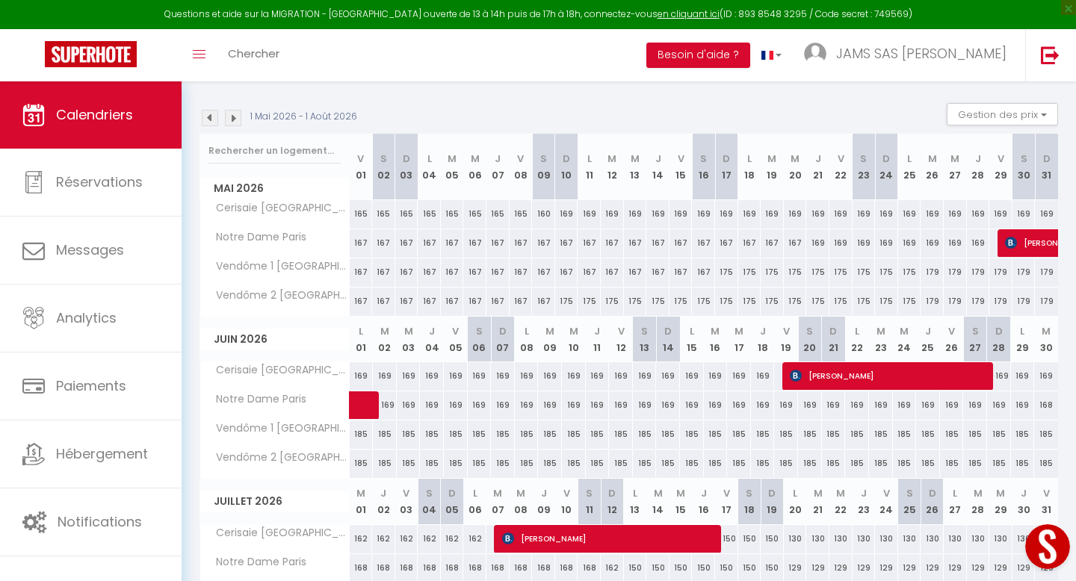
scroll to position [202, 0]
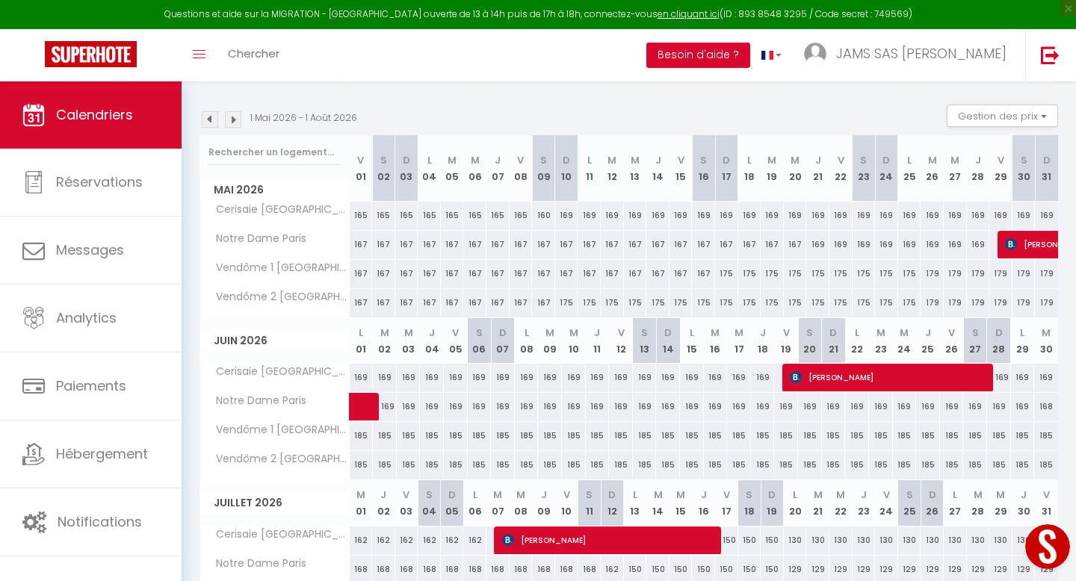
click at [363, 215] on div "165" at bounding box center [361, 216] width 23 height 28
type input "165"
type input "Ven 01 Mai 2026"
type input "[DATE]"
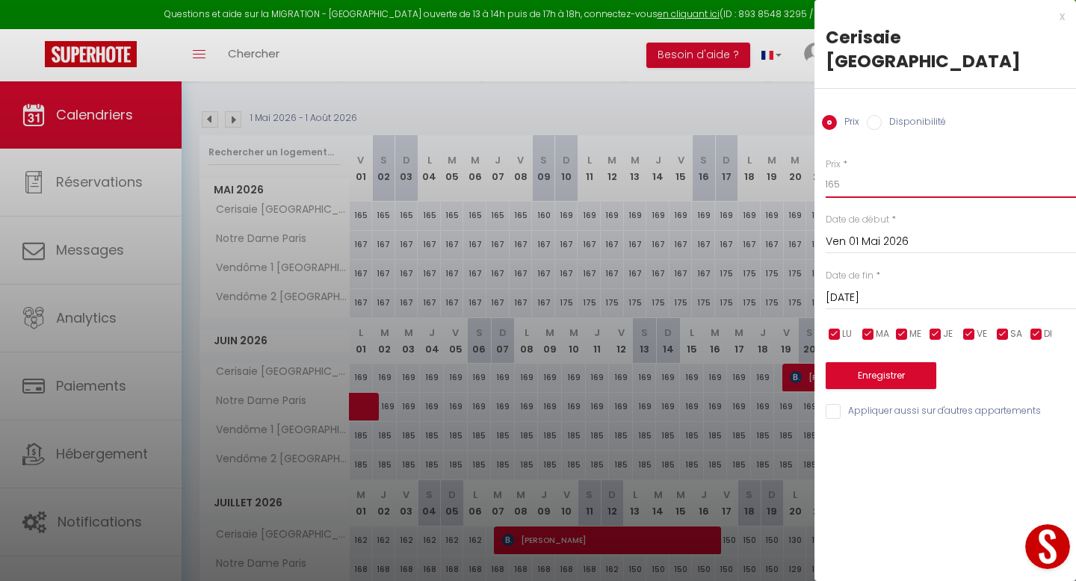
click at [893, 171] on input "165" at bounding box center [950, 184] width 250 height 27
type input "160"
click at [861, 288] on input "[DATE]" at bounding box center [950, 297] width 250 height 19
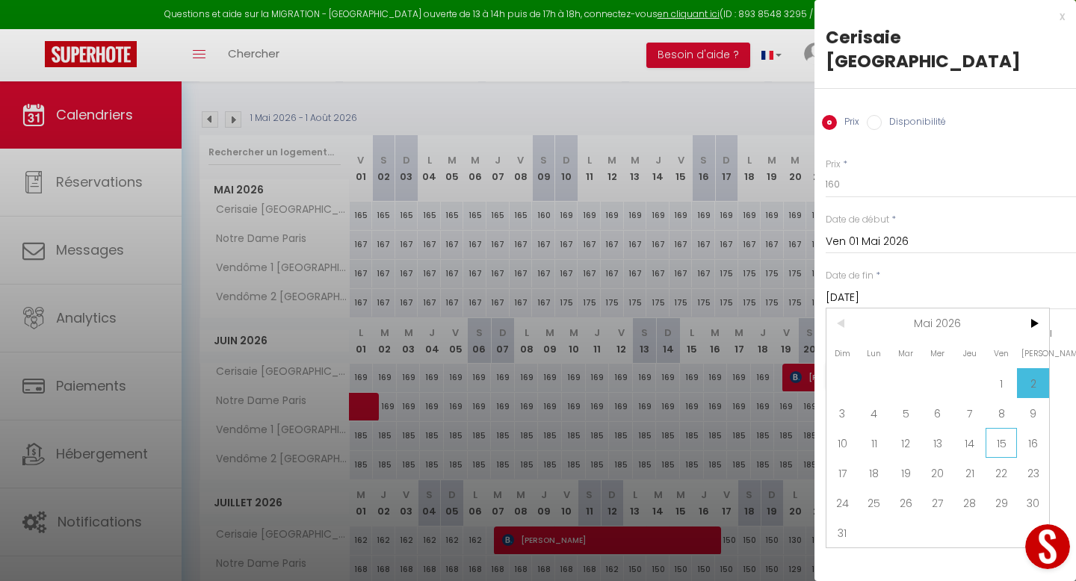
click at [1002, 428] on span "15" at bounding box center [1001, 443] width 32 height 30
type input "Ven 15 Mai 2026"
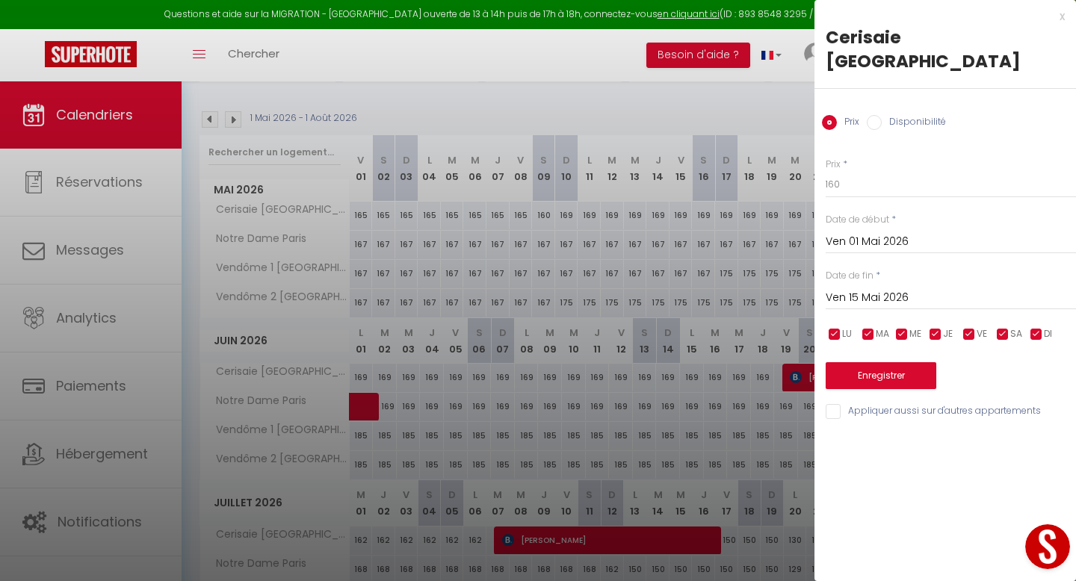
click at [837, 404] on input "Appliquer aussi sur d'autres appartements" at bounding box center [950, 411] width 250 height 15
checkbox input "true"
click at [848, 362] on button "Enregistrer" at bounding box center [880, 375] width 111 height 27
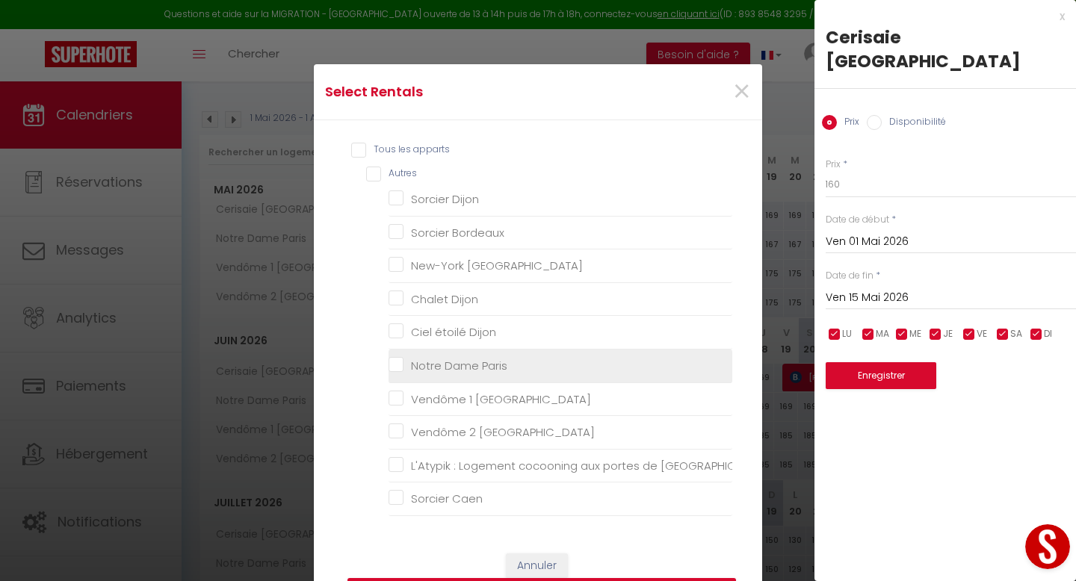
click at [441, 367] on Paris "Notre Dame Paris" at bounding box center [560, 366] width 344 height 15
checkbox Paris "true"
checkbox Dijon "false"
checkbox Bordeaux "false"
checkbox Reims "false"
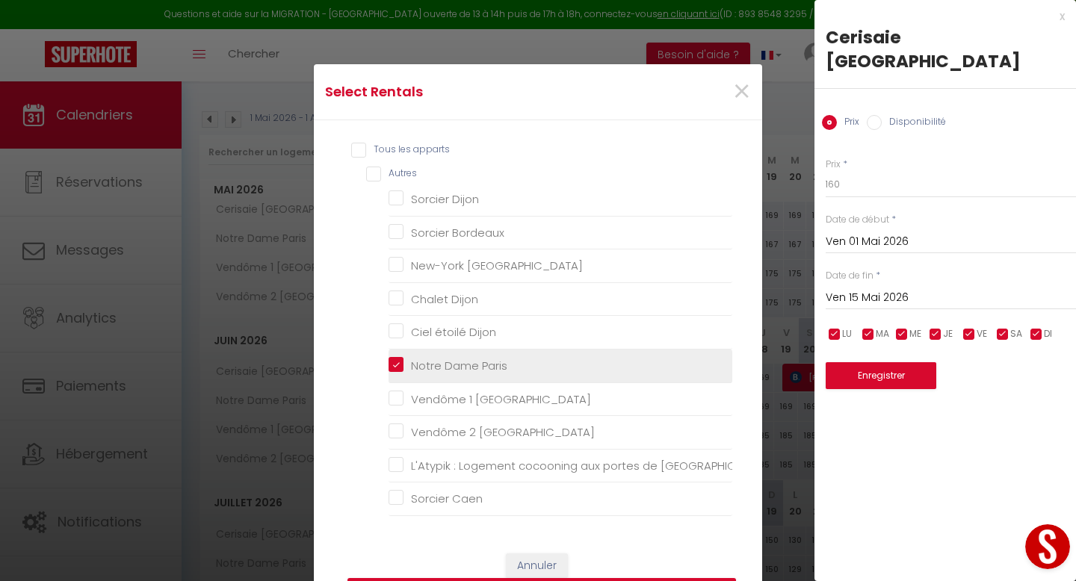
checkbox Dijon "false"
checkbox Paris "false"
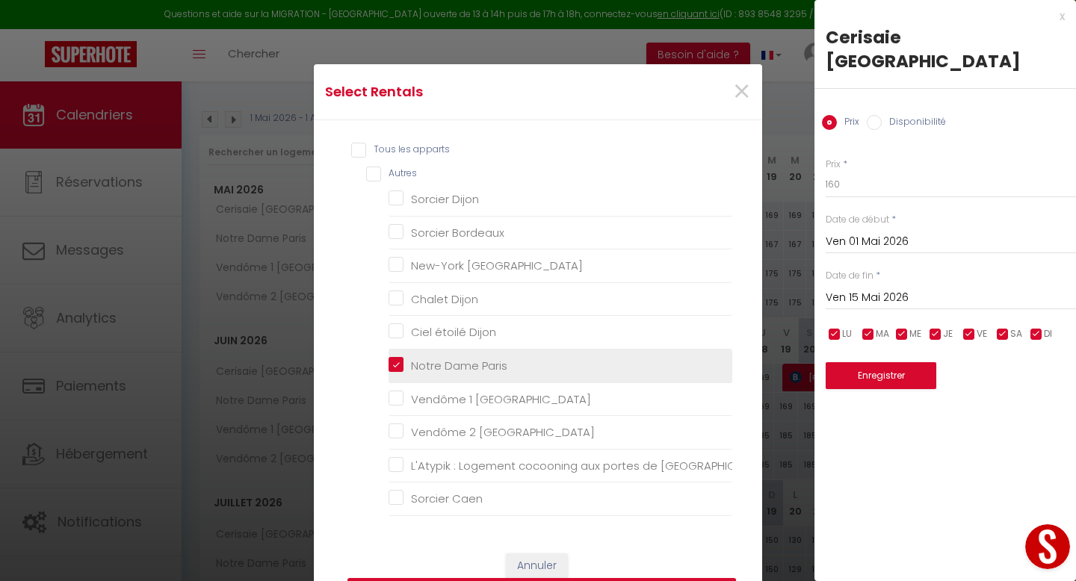
checkbox Caen "false"
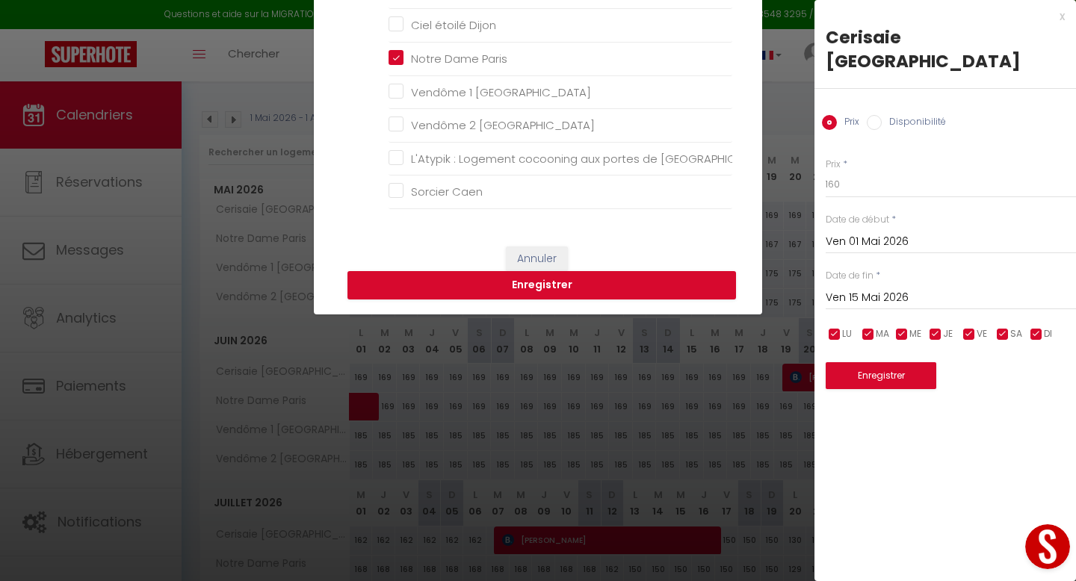
scroll to position [332, 0]
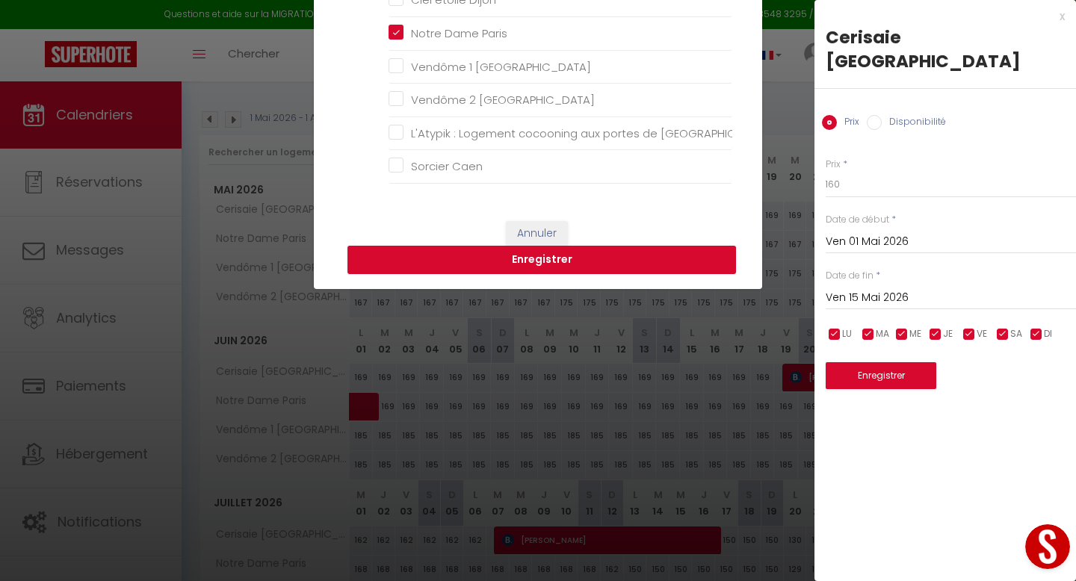
click at [527, 261] on button "Enregistrer" at bounding box center [541, 260] width 388 height 28
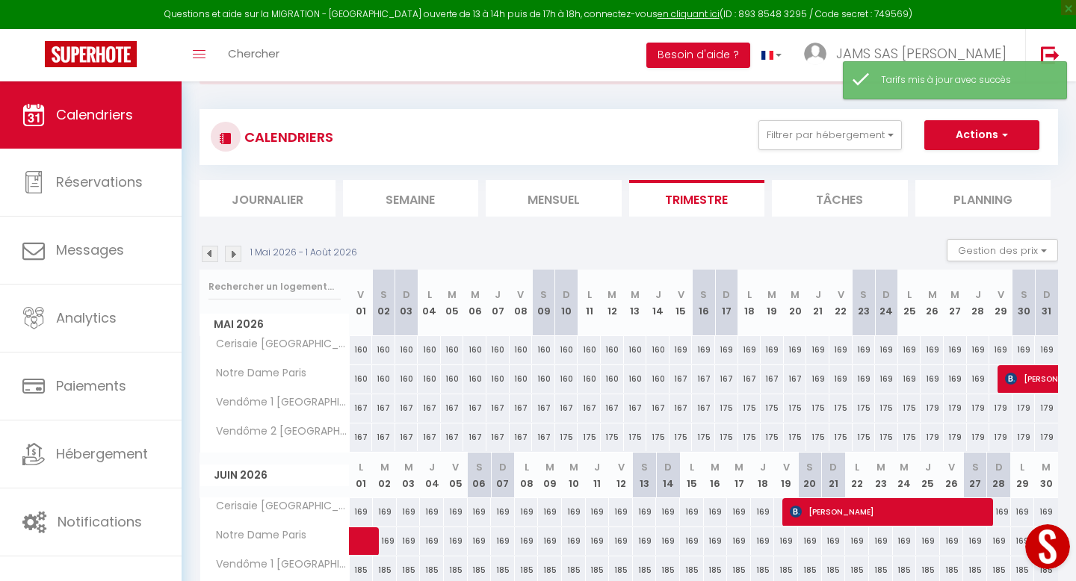
scroll to position [0, 0]
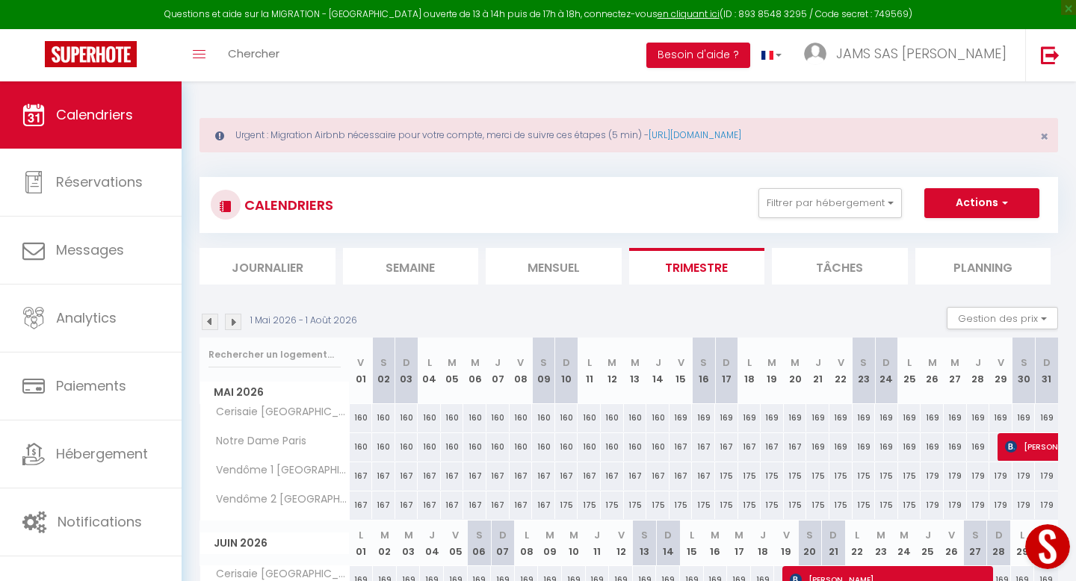
click at [208, 326] on img at bounding box center [210, 322] width 16 height 16
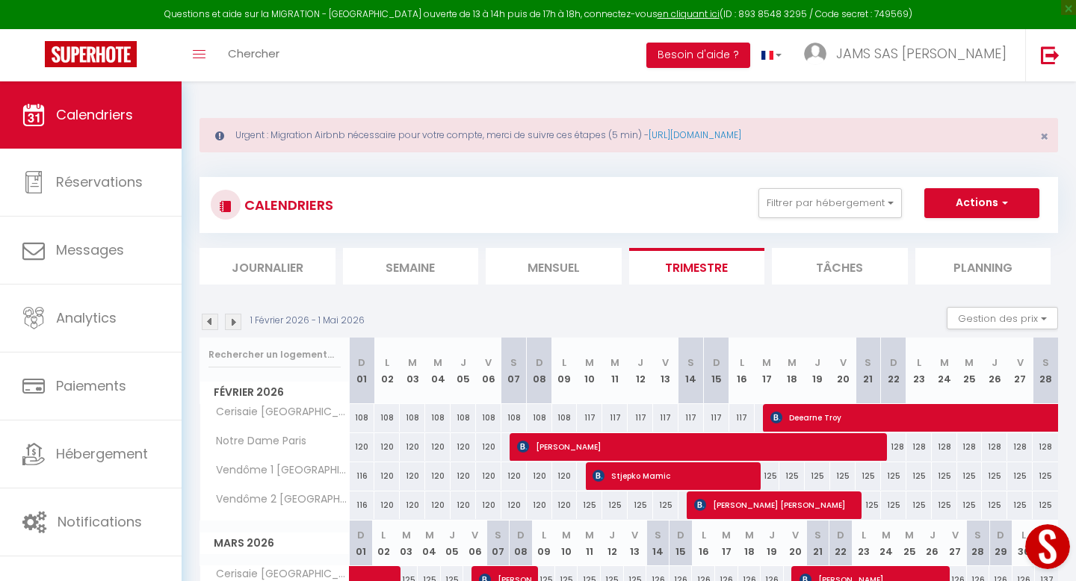
click at [208, 326] on img at bounding box center [210, 322] width 16 height 16
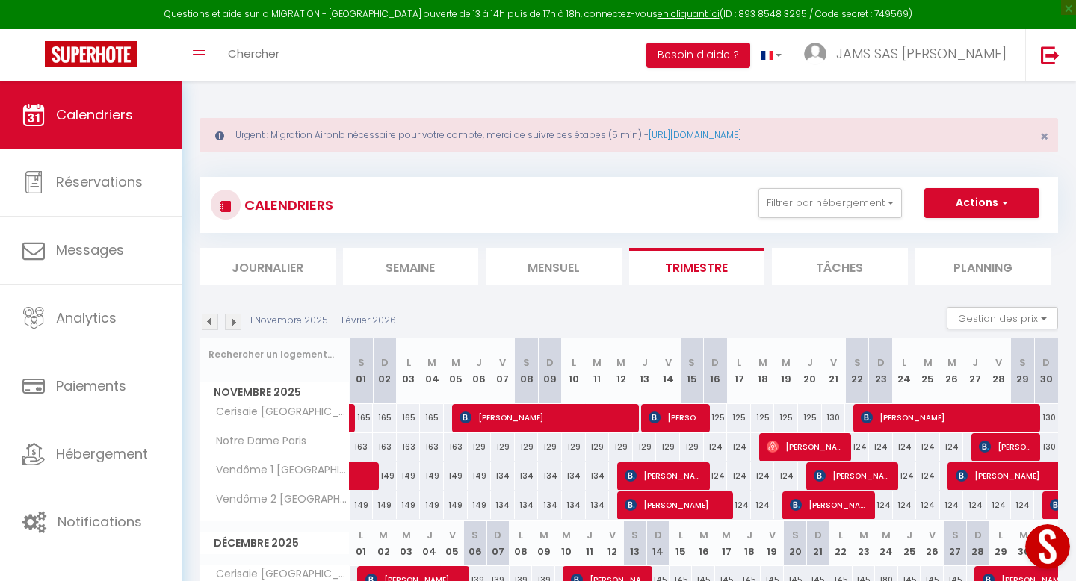
click at [208, 326] on img at bounding box center [210, 322] width 16 height 16
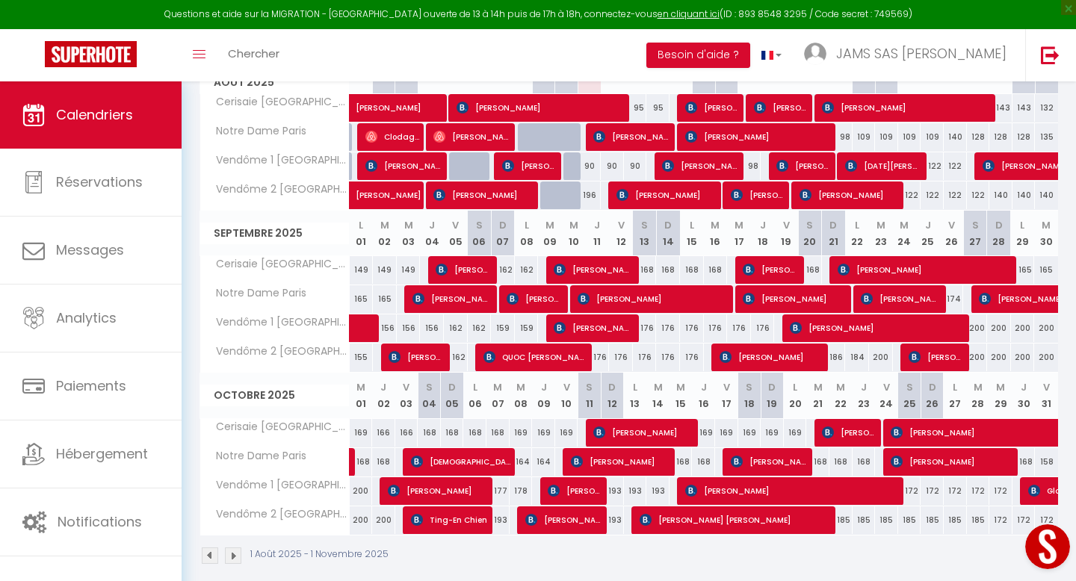
scroll to position [312, 0]
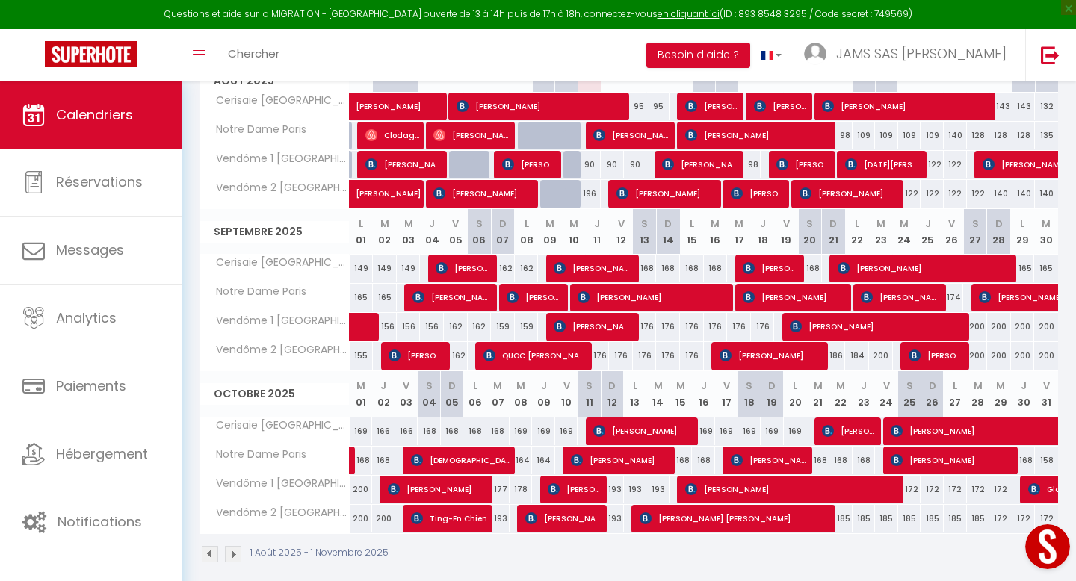
click at [837, 353] on div "186" at bounding box center [834, 356] width 24 height 28
type input "186"
type input "Dim 21 Septembre 2025"
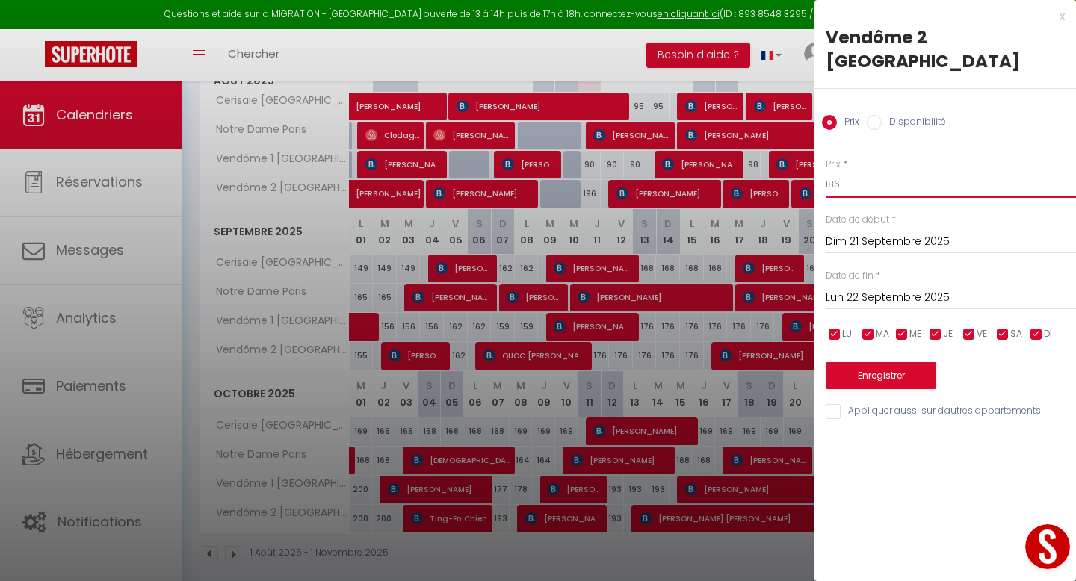
drag, startPoint x: 848, startPoint y: 161, endPoint x: 837, endPoint y: 161, distance: 10.5
click at [837, 171] on input "186" at bounding box center [950, 184] width 250 height 27
click at [853, 288] on input "Lun 22 Septembre 2025" at bounding box center [950, 297] width 250 height 19
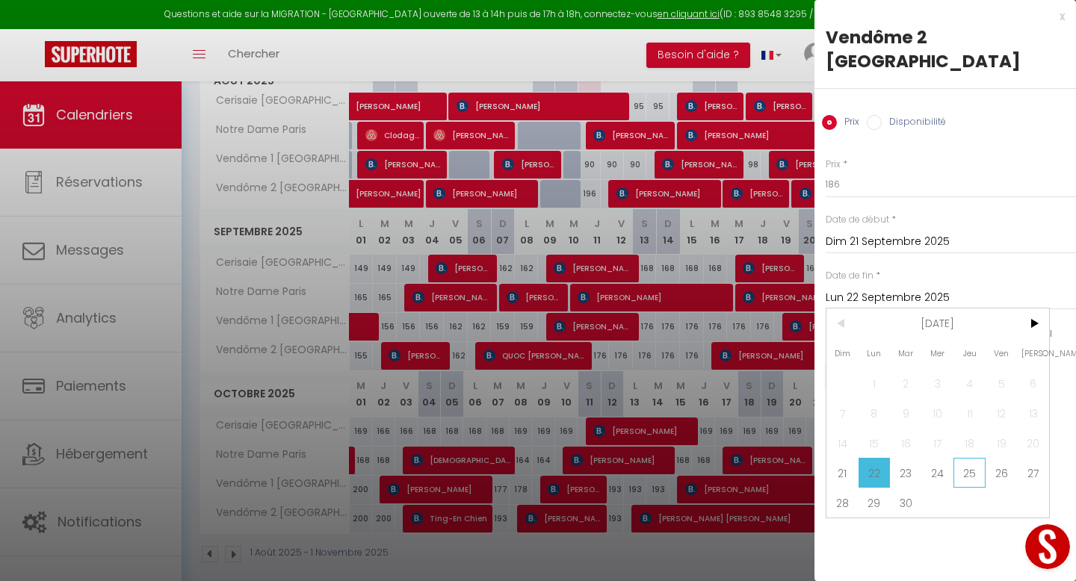
click at [961, 458] on span "25" at bounding box center [969, 473] width 32 height 30
type input "Jeu 25 Septembre 2025"
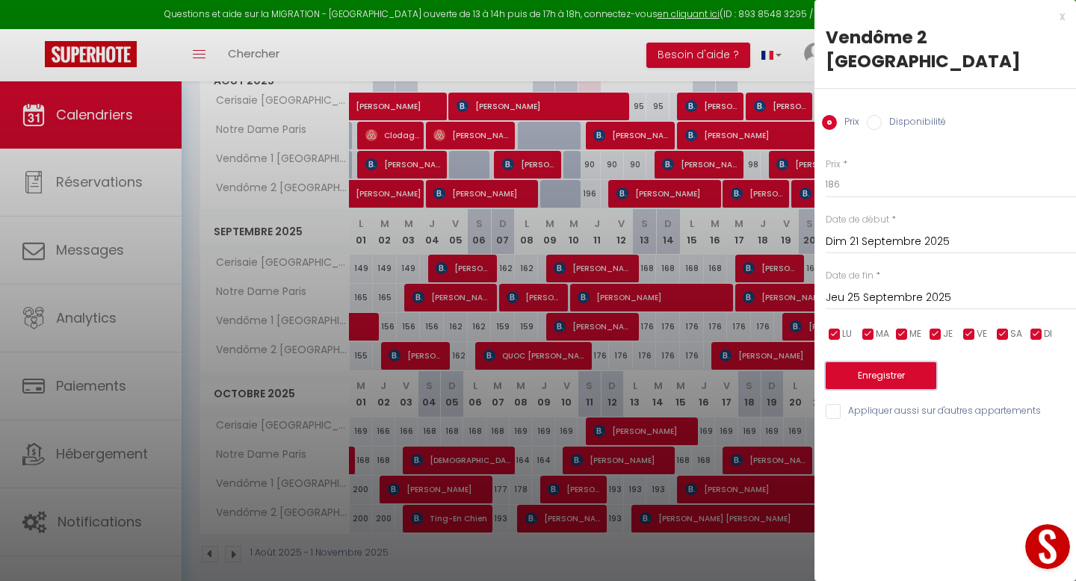
click at [870, 362] on button "Enregistrer" at bounding box center [880, 375] width 111 height 27
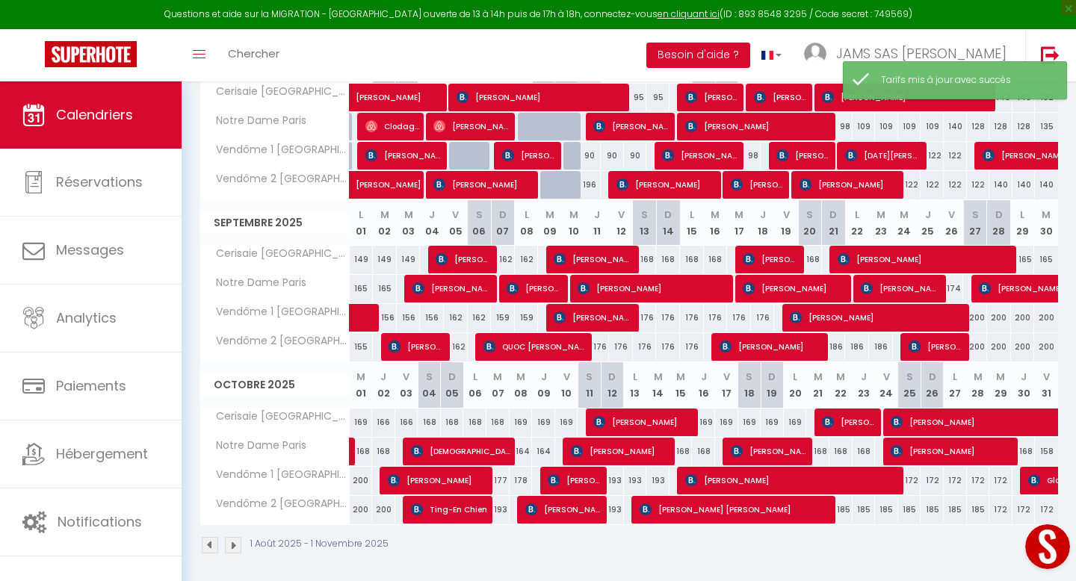
scroll to position [321, 0]
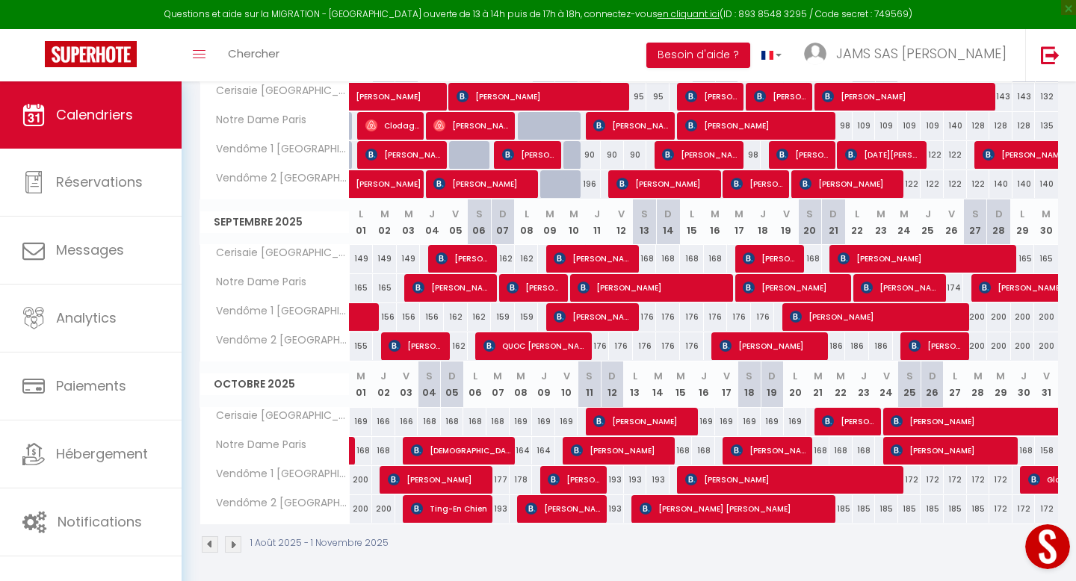
click at [649, 314] on div "176" at bounding box center [645, 317] width 24 height 28
type input "176"
type input "[DATE]"
type input "Dim 14 Septembre 2025"
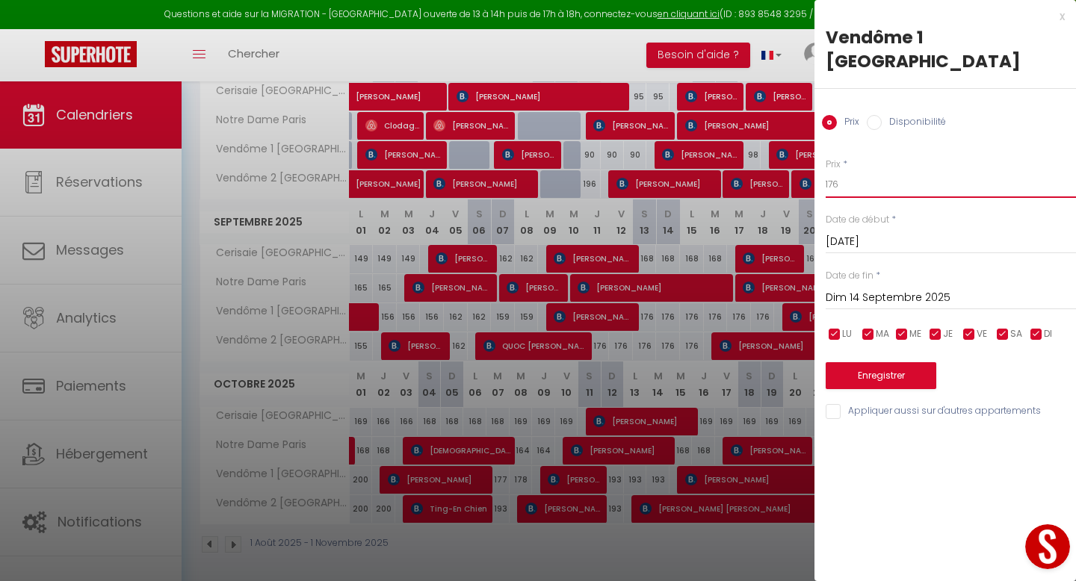
click at [846, 171] on input "176" at bounding box center [950, 184] width 250 height 27
type input "179"
click at [867, 288] on input "Dim 14 Septembre 2025" at bounding box center [950, 297] width 250 height 19
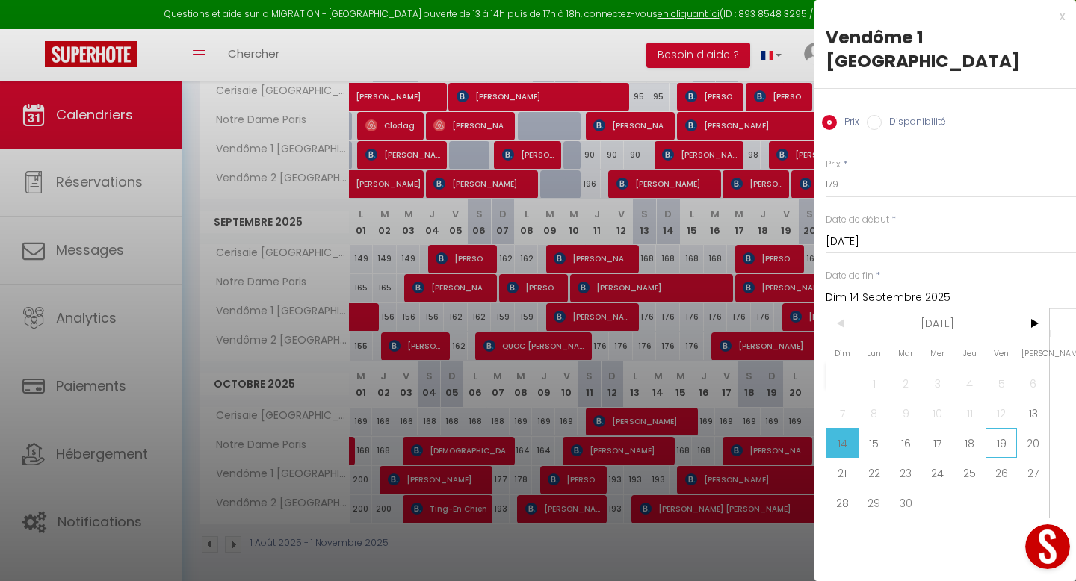
click at [1006, 428] on span "19" at bounding box center [1001, 443] width 32 height 30
type input "Ven 19 Septembre 2025"
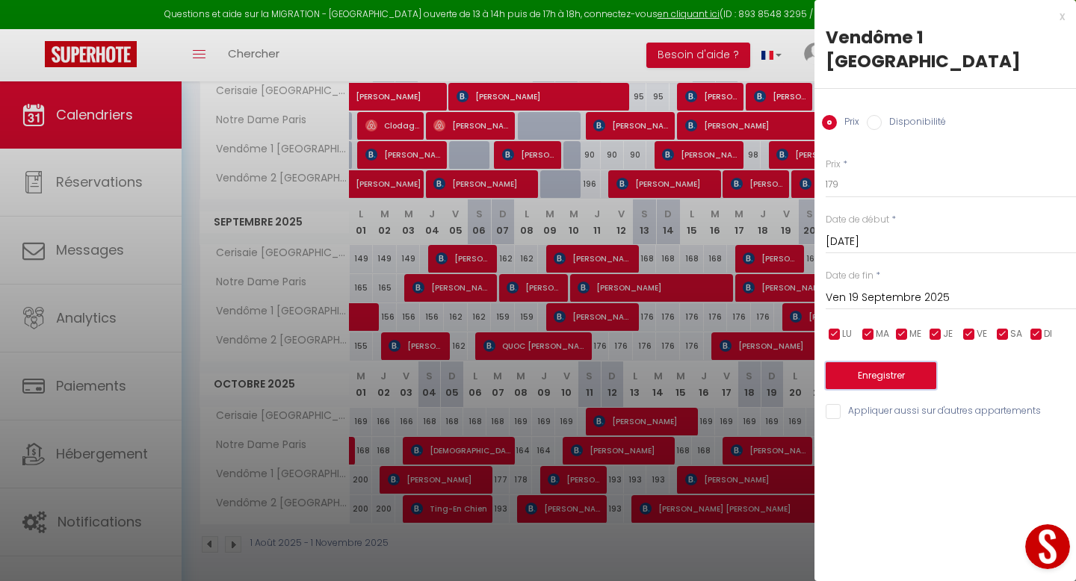
click at [899, 362] on button "Enregistrer" at bounding box center [880, 375] width 111 height 27
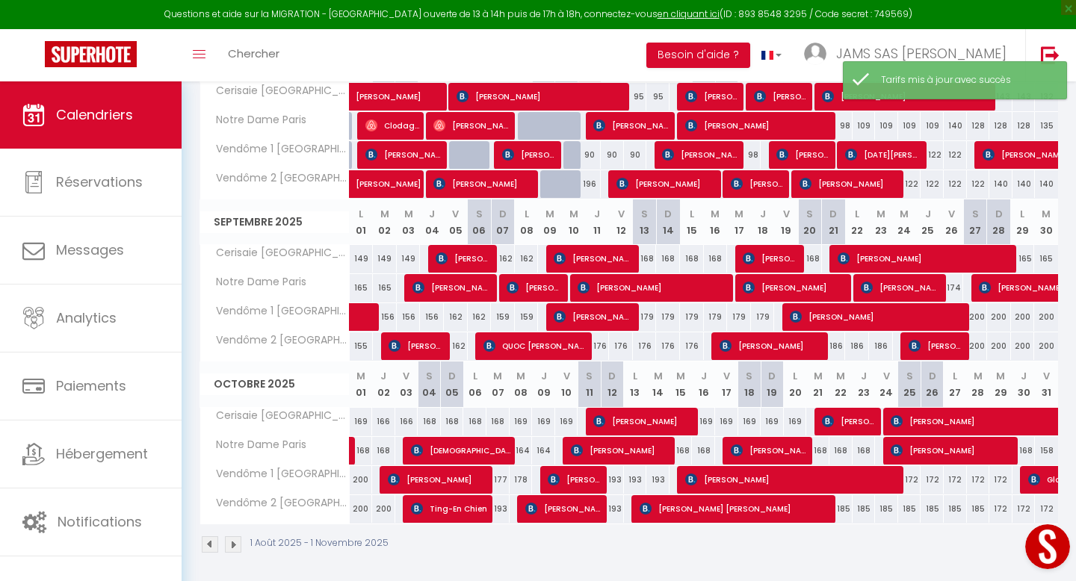
scroll to position [326, 0]
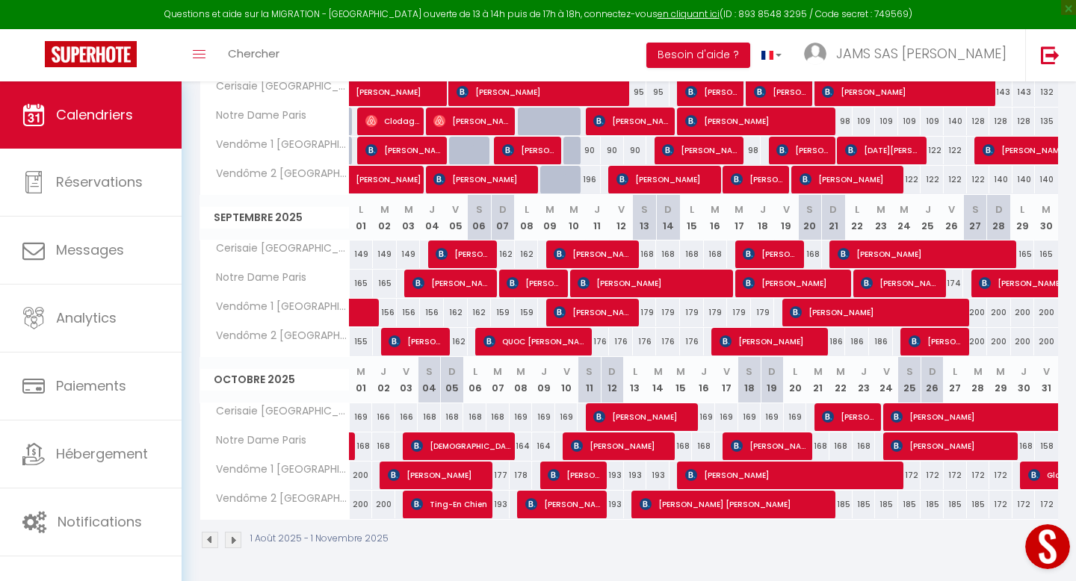
click at [601, 341] on div "176" at bounding box center [598, 342] width 24 height 28
type input "176"
type input "Jeu 11 Septembre 2025"
type input "Ven 12 Septembre 2025"
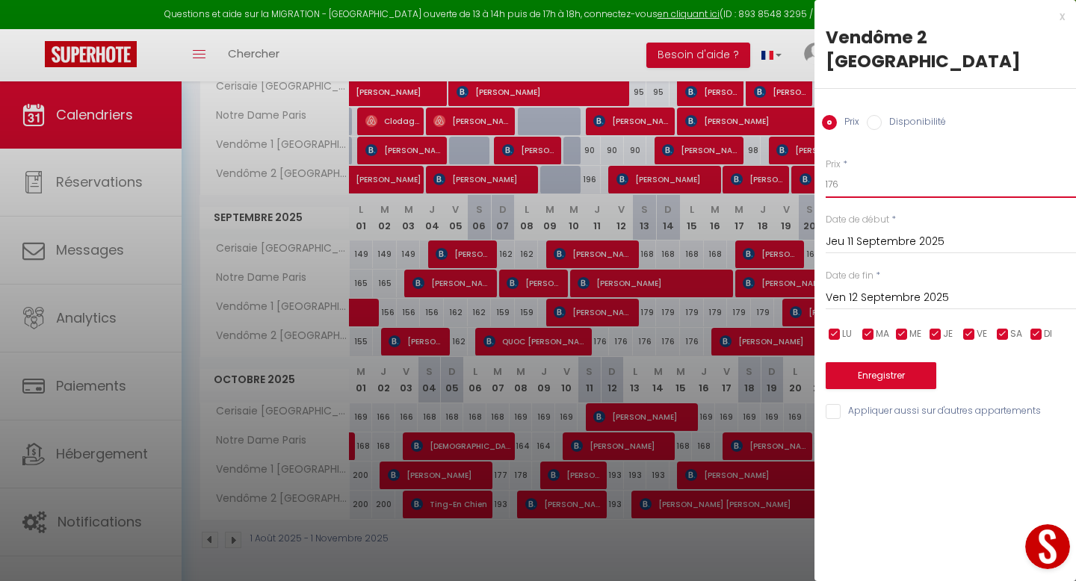
click at [855, 171] on input "176" at bounding box center [950, 184] width 250 height 27
type input "177"
click at [867, 288] on input "Ven 12 Septembre 2025" at bounding box center [950, 297] width 250 height 19
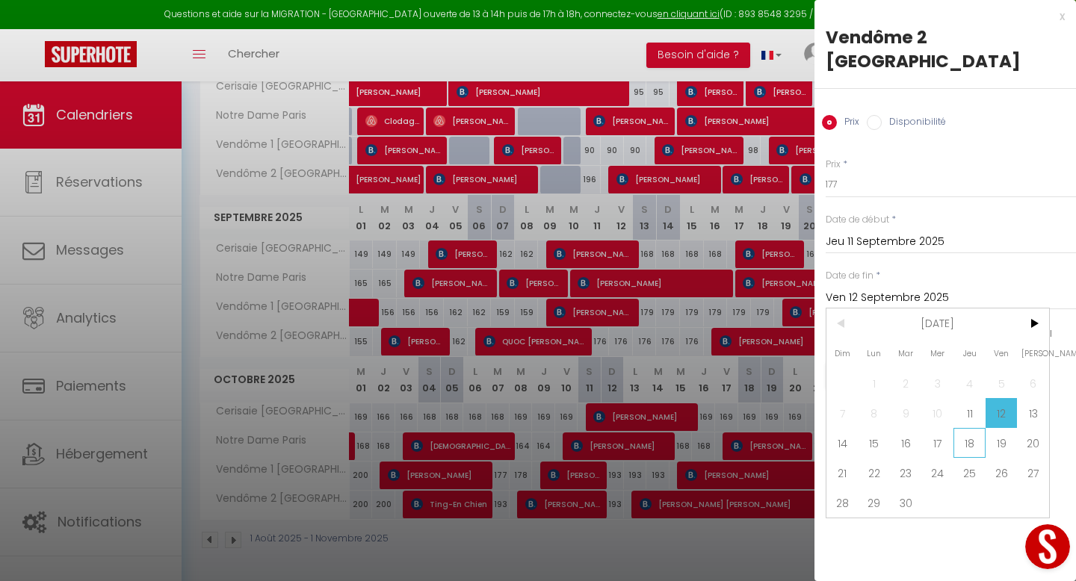
click at [958, 428] on span "18" at bounding box center [969, 443] width 32 height 30
type input "Jeu 18 Septembre 2025"
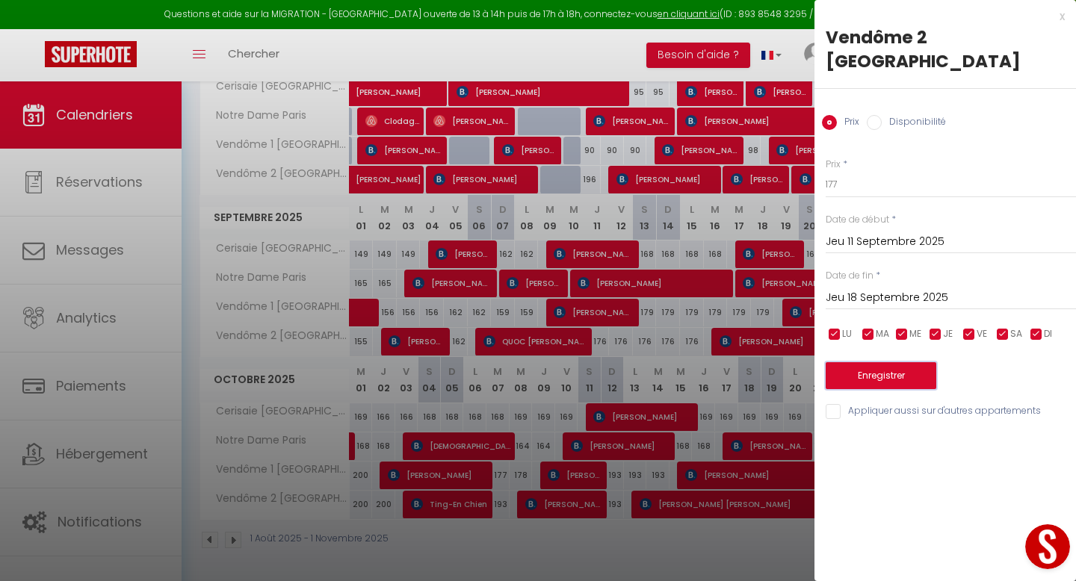
click at [878, 362] on button "Enregistrer" at bounding box center [880, 375] width 111 height 27
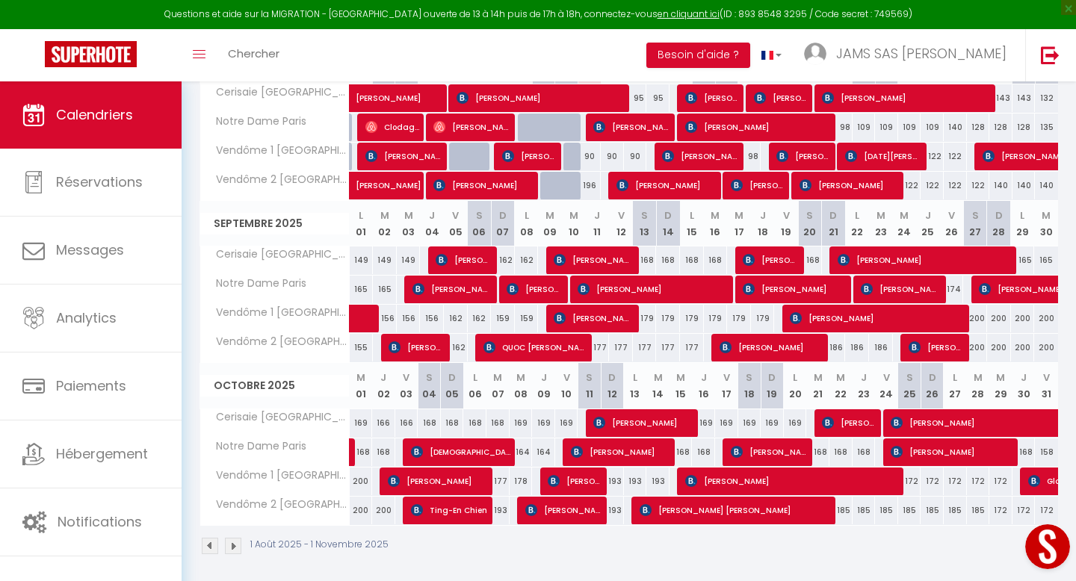
scroll to position [324, 0]
